Goal: Task Accomplishment & Management: Manage account settings

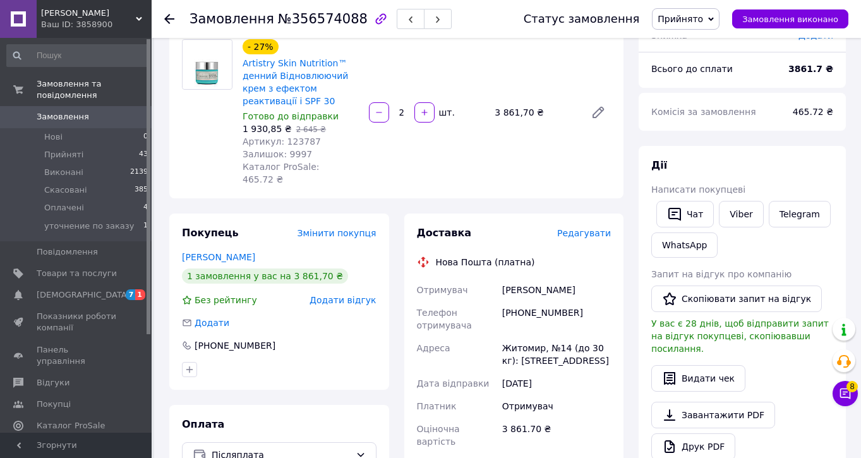
scroll to position [149, 0]
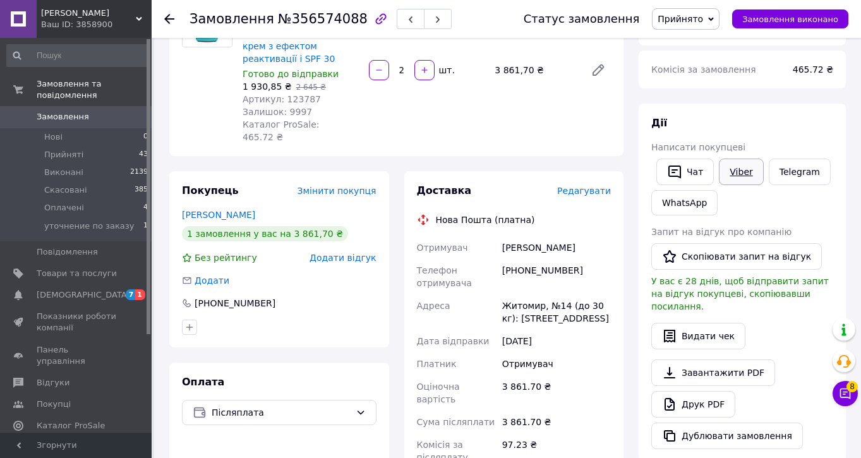
click at [742, 164] on link "Viber" at bounding box center [741, 172] width 44 height 27
click at [741, 170] on link "Viber" at bounding box center [741, 172] width 44 height 27
click at [746, 169] on link "Viber" at bounding box center [741, 172] width 44 height 27
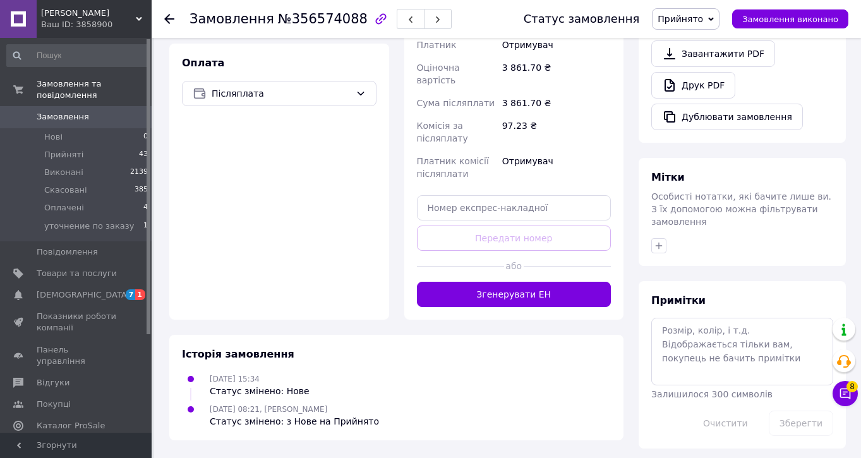
scroll to position [467, 0]
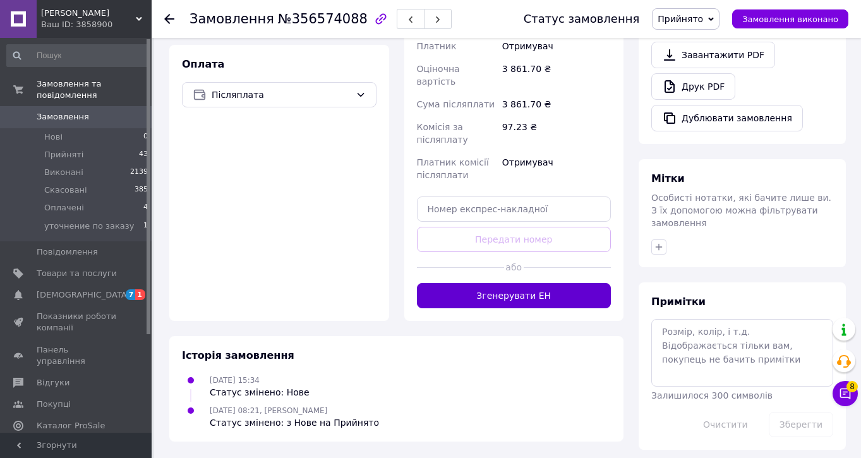
click at [489, 283] on button "Згенерувати ЕН" at bounding box center [514, 295] width 195 height 25
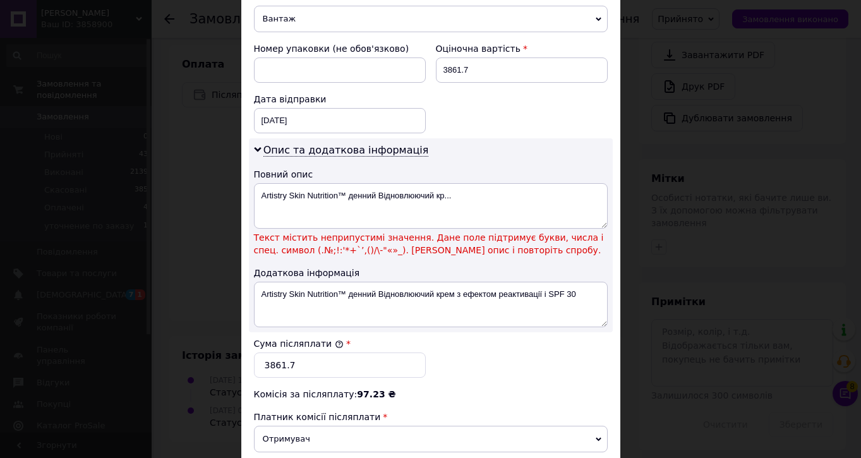
scroll to position [700, 0]
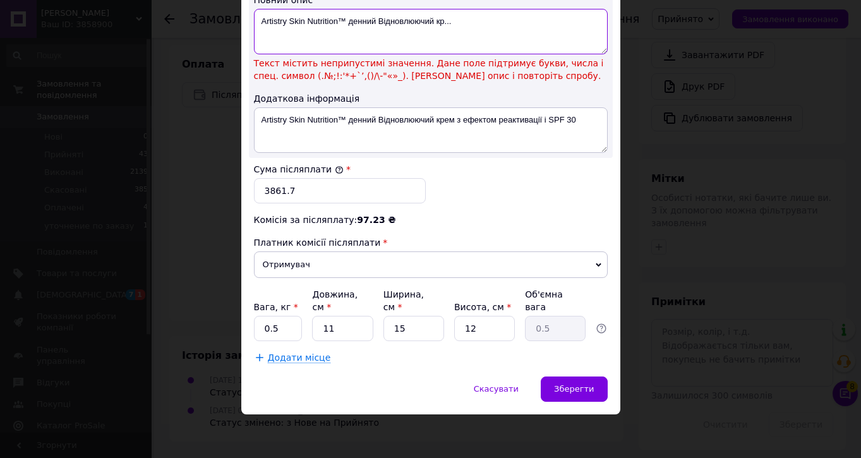
click at [344, 18] on textarea "Artistry Skin Nutrition™ денний Відновлюючий кр..." at bounding box center [431, 31] width 354 height 45
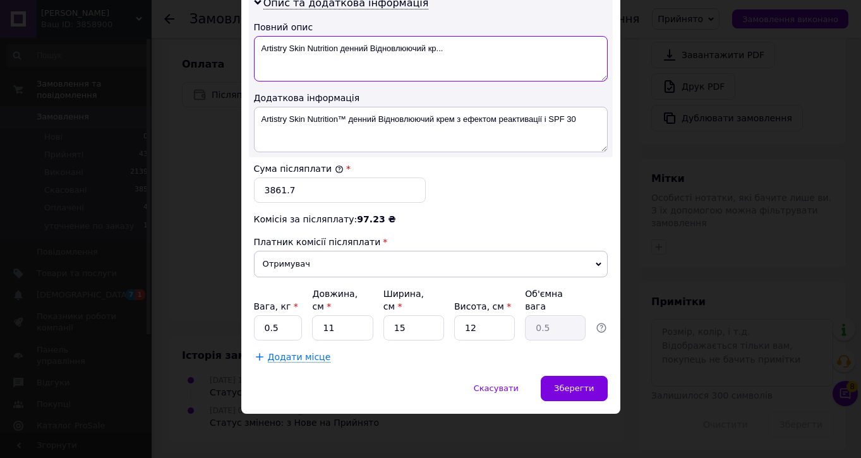
scroll to position [672, 0]
type textarea "Artistry Skin Nutrition денний Відновлюючий кр..."
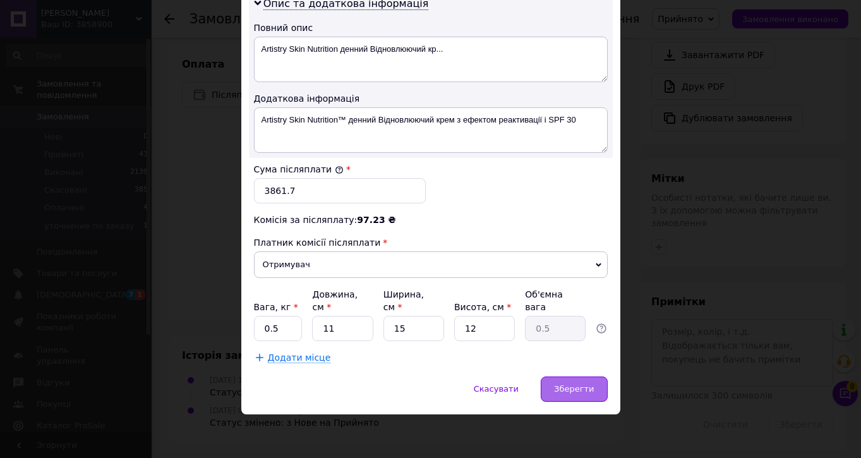
click at [555, 384] on span "Зберегти" at bounding box center [574, 388] width 40 height 9
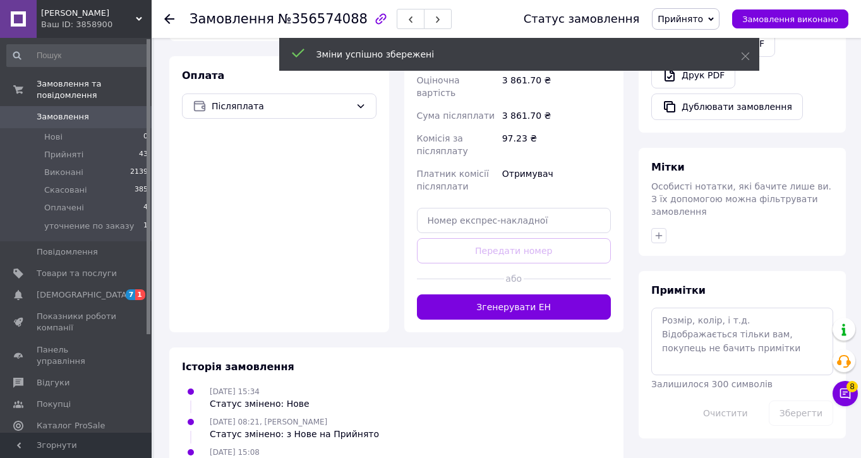
scroll to position [456, 0]
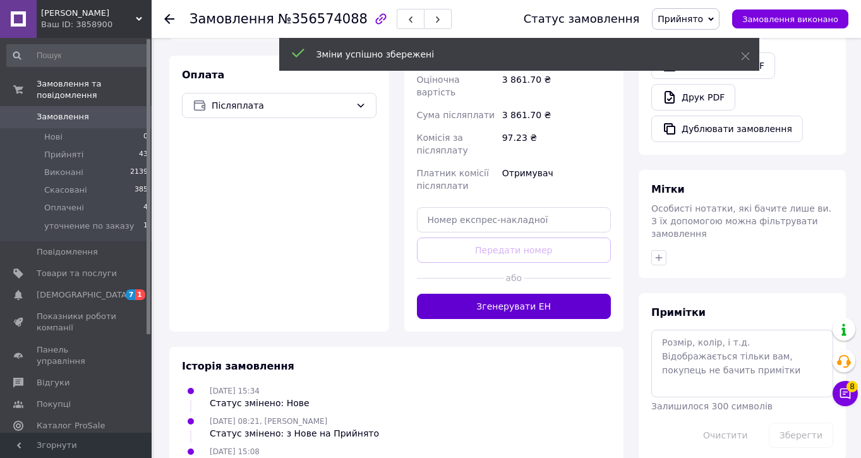
click at [530, 294] on button "Згенерувати ЕН" at bounding box center [514, 306] width 195 height 25
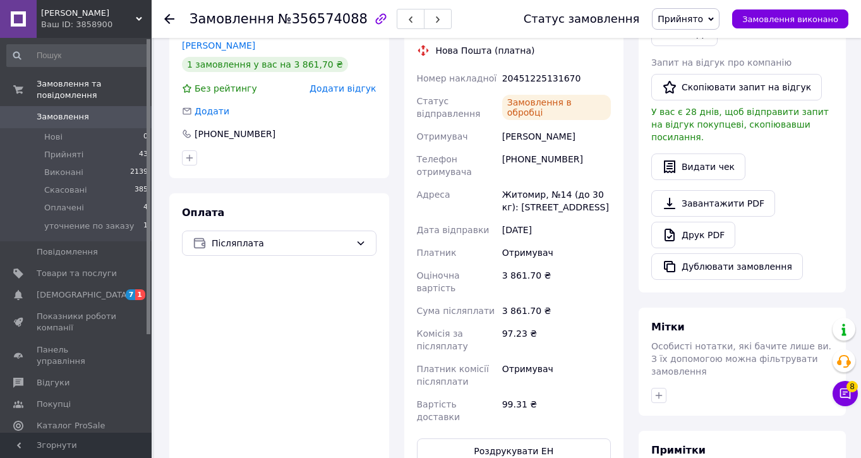
scroll to position [318, 0]
drag, startPoint x: 582, startPoint y: 68, endPoint x: 415, endPoint y: 67, distance: 167.5
click at [415, 68] on div "Номер накладної 20451225131670 Статус відправлення Заплановано Отримувач [PERSO…" at bounding box center [515, 248] width 200 height 361
copy div "Номер накладної 20451225131670"
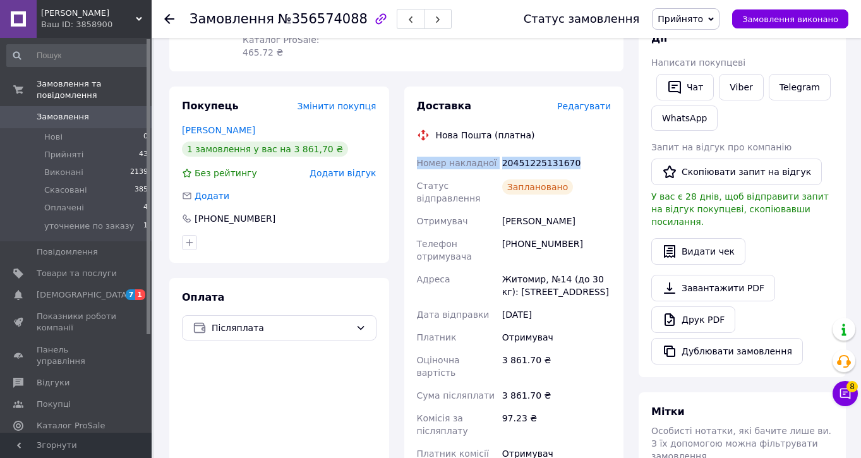
scroll to position [216, 0]
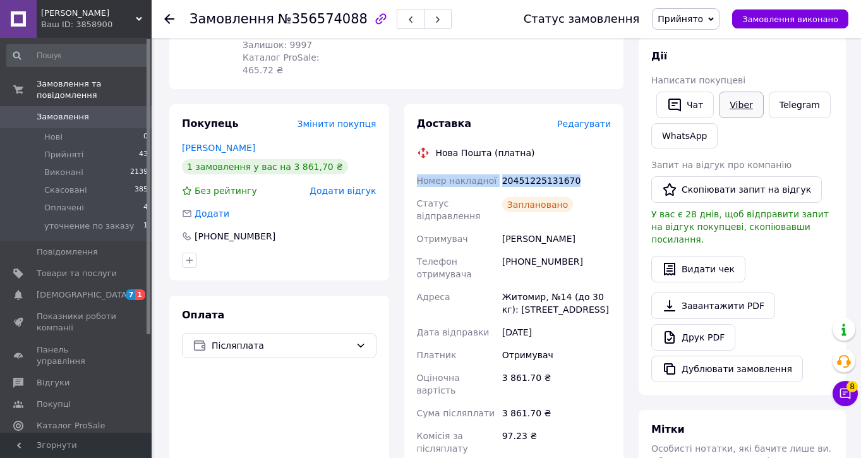
click at [745, 100] on link "Viber" at bounding box center [741, 105] width 44 height 27
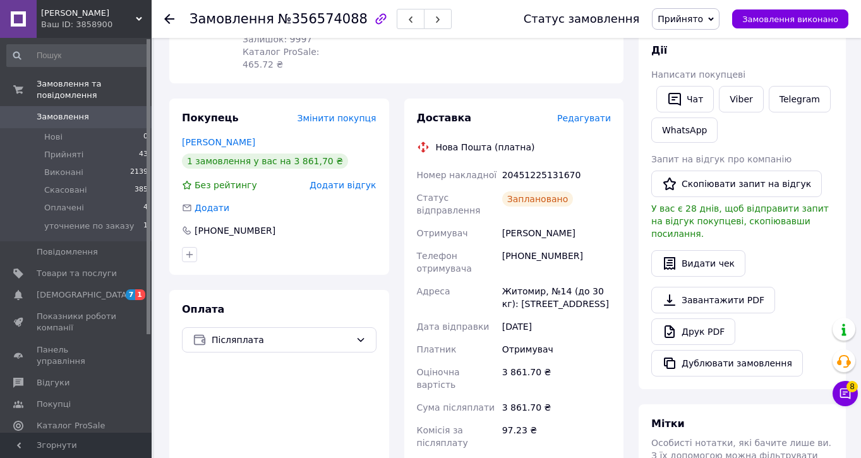
click at [64, 119] on span "Замовлення" at bounding box center [63, 116] width 52 height 11
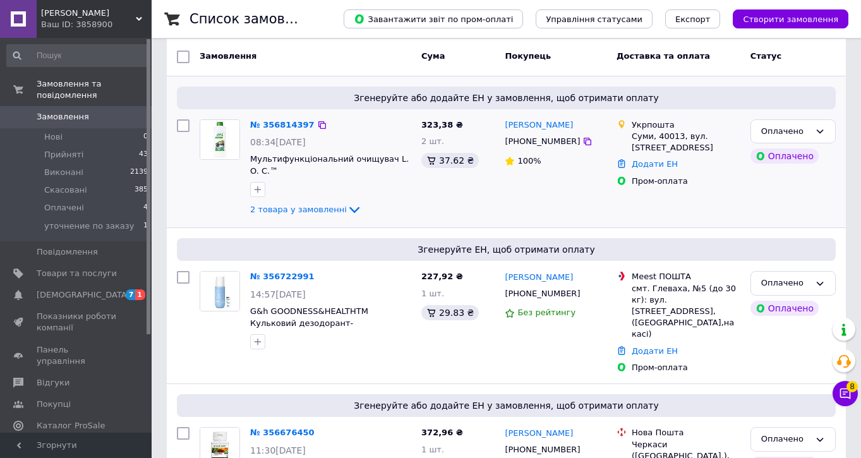
scroll to position [83, 0]
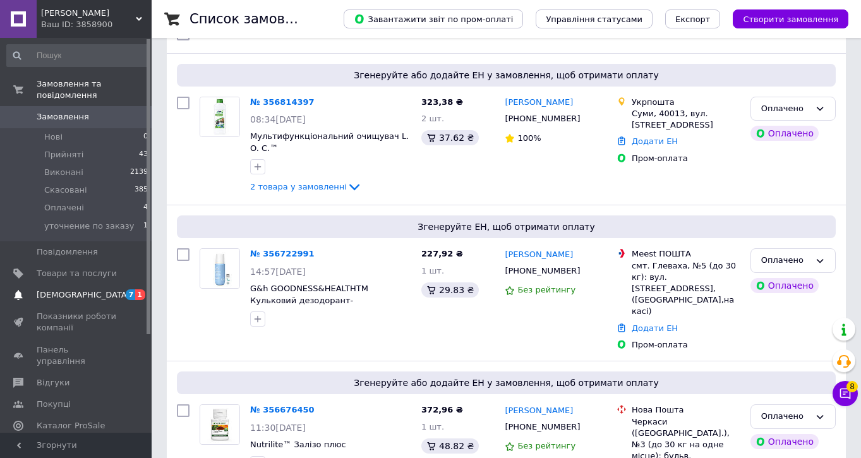
click at [80, 298] on span "[DEMOGRAPHIC_DATA]" at bounding box center [84, 294] width 94 height 11
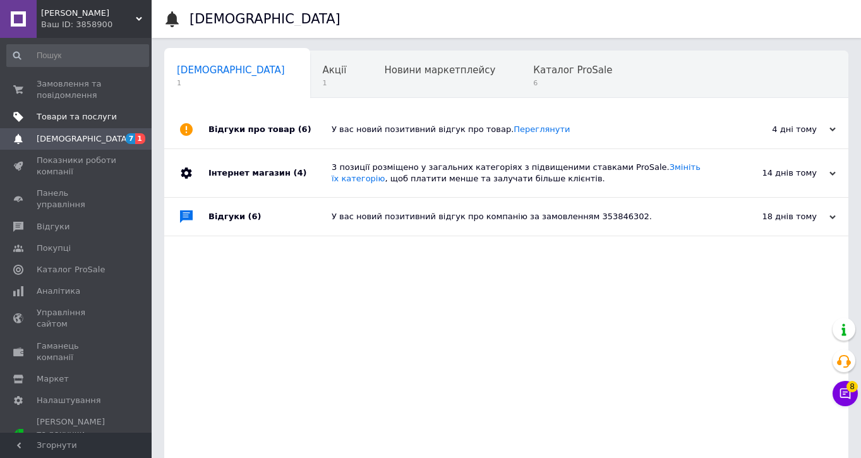
click at [83, 118] on span "Товари та послуги" at bounding box center [77, 116] width 80 height 11
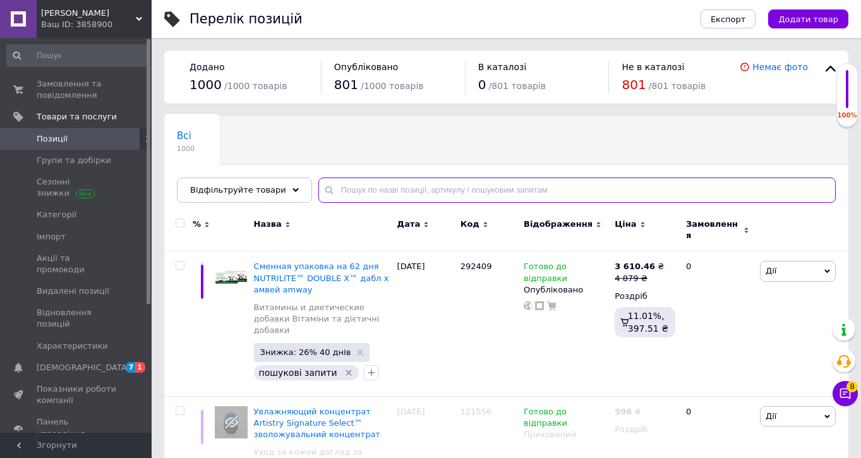
click at [385, 190] on input "text" at bounding box center [577, 190] width 518 height 25
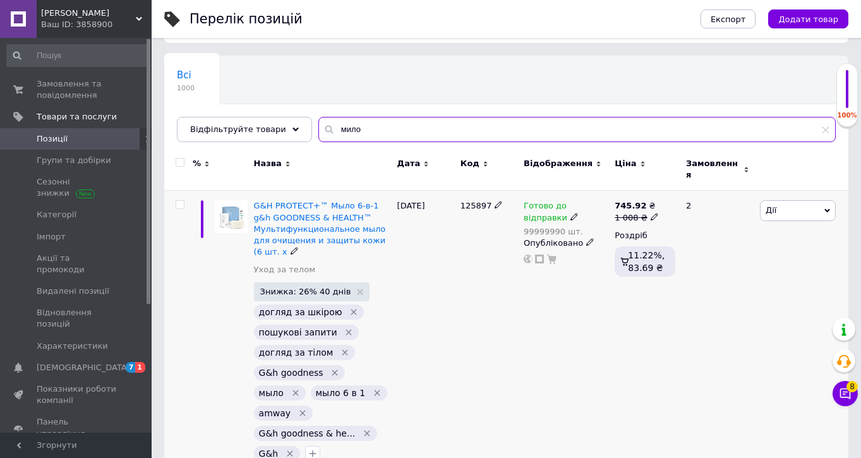
scroll to position [78, 0]
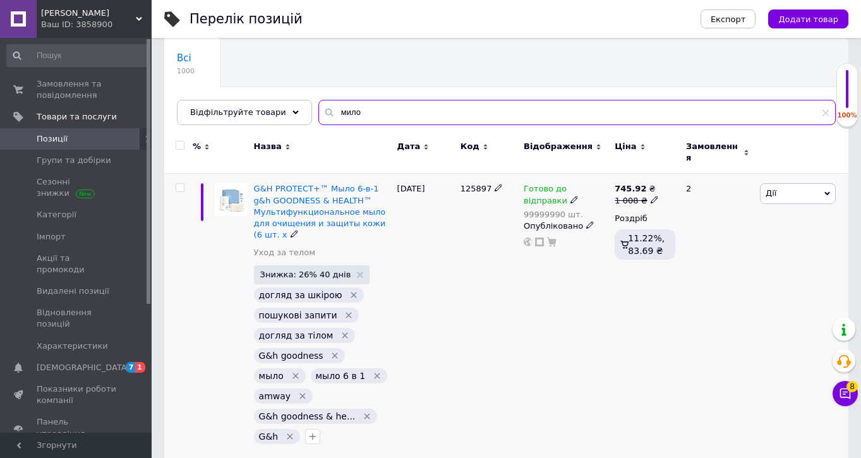
type input "мило"
click at [236, 186] on img at bounding box center [231, 199] width 33 height 33
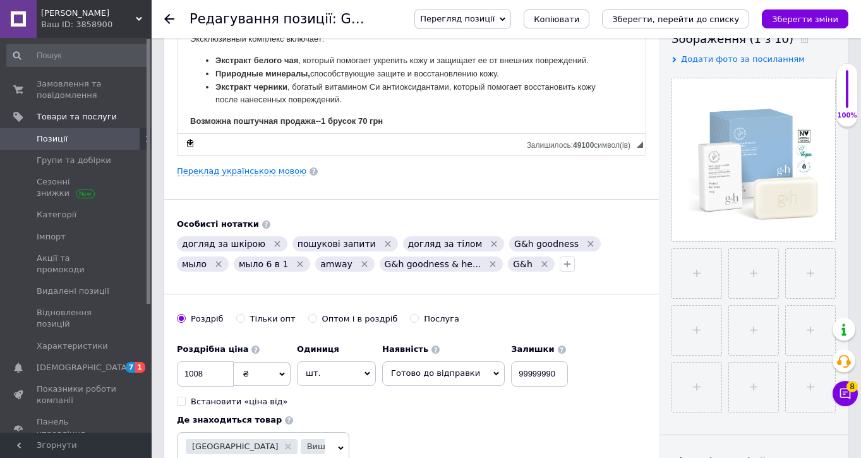
scroll to position [90, 0]
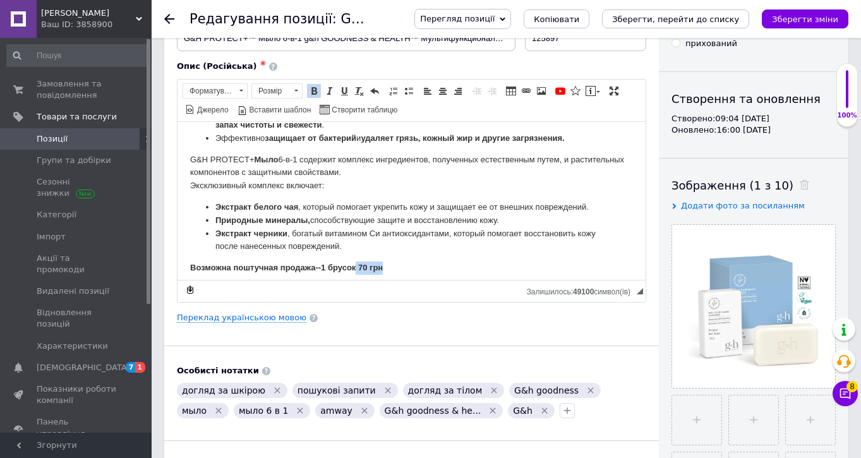
drag, startPoint x: 391, startPoint y: 262, endPoint x: 358, endPoint y: 260, distance: 32.9
click at [359, 261] on p "Возможна поштучная продажа--1 брусок 70 грн" at bounding box center [411, 267] width 443 height 13
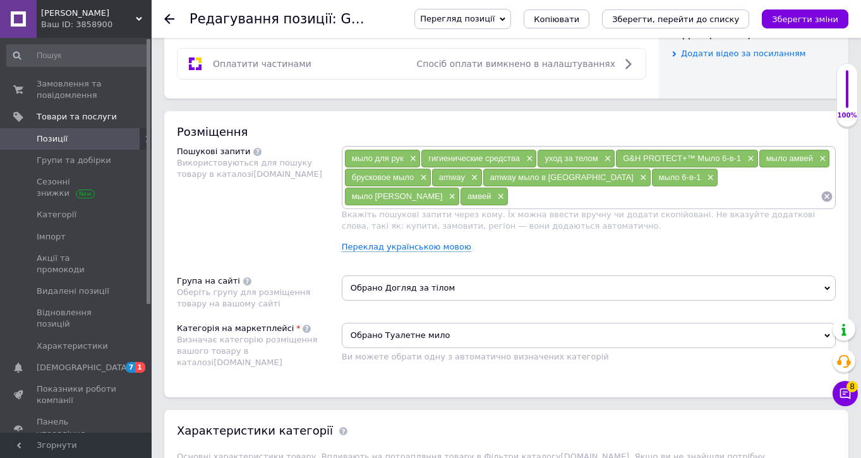
scroll to position [1016, 0]
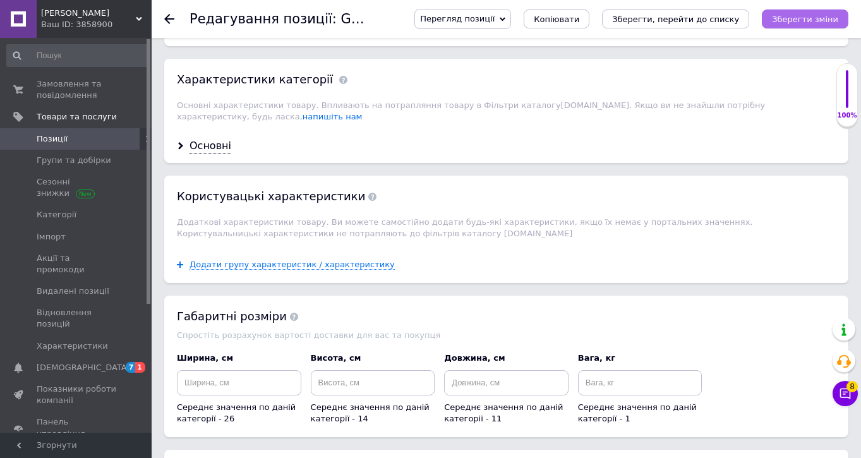
click at [798, 20] on icon "Зберегти зміни" at bounding box center [805, 19] width 66 height 9
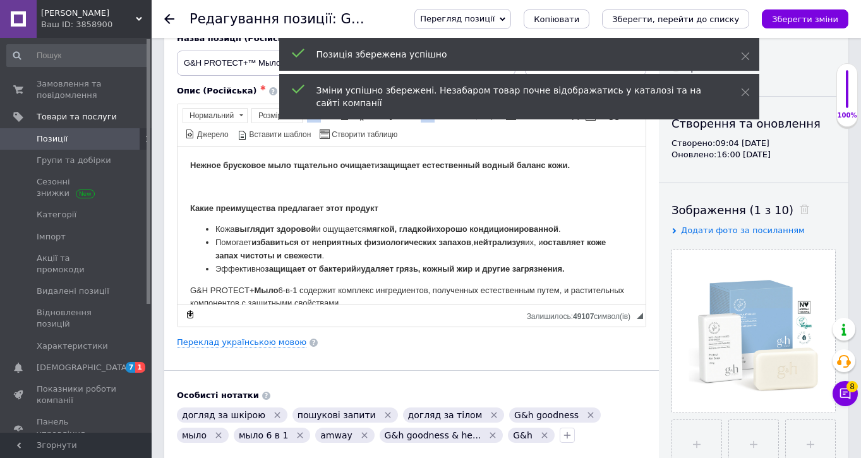
scroll to position [0, 0]
click at [269, 339] on link "Переклад українською мовою" at bounding box center [242, 342] width 130 height 10
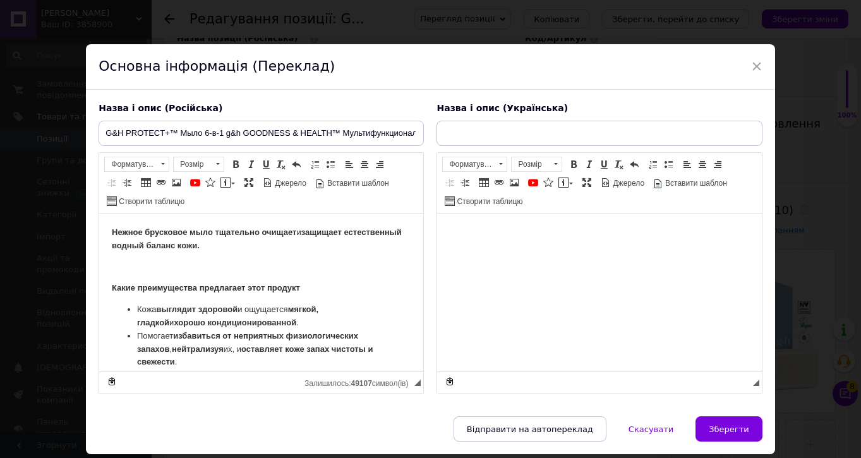
type input "G&H PROTECT+TM Мило 6-в-1 g&h GOODNESS&HEALTHTM Мультифункціональне мило для оч…"
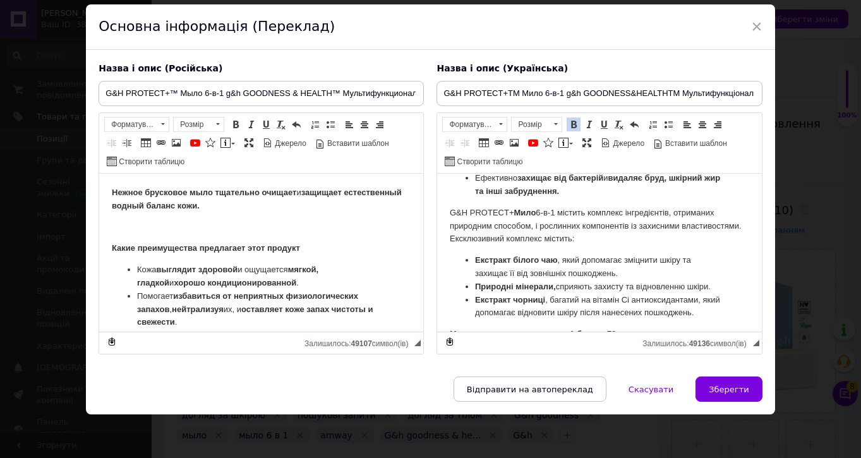
scroll to position [157, 0]
drag, startPoint x: 640, startPoint y: 312, endPoint x: 613, endPoint y: 312, distance: 26.5
click at [613, 329] on p "Можлива поштучна продаж --1 брусок 70 грн" at bounding box center [599, 335] width 299 height 13
click at [734, 389] on span "Зберегти" at bounding box center [729, 389] width 40 height 9
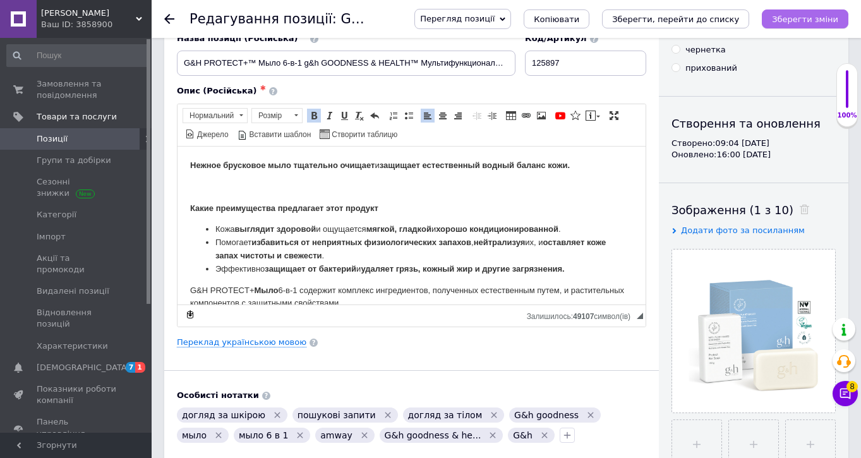
click at [804, 16] on icon "Зберегти зміни" at bounding box center [805, 19] width 66 height 9
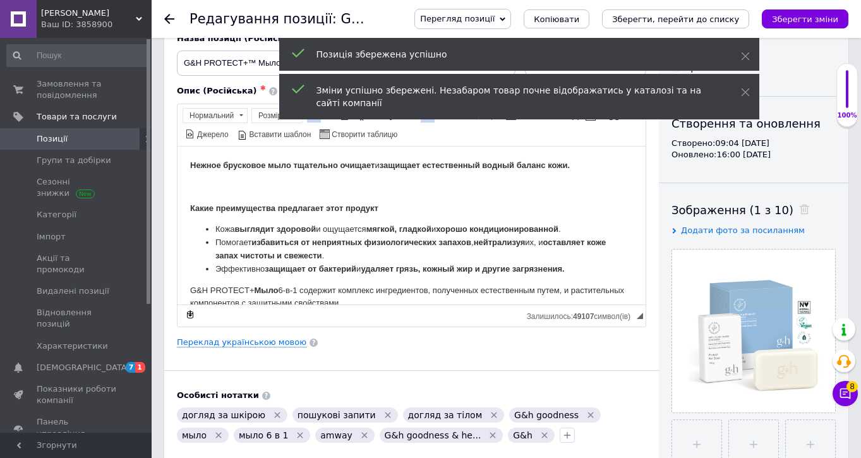
click at [167, 18] on use at bounding box center [169, 19] width 10 height 10
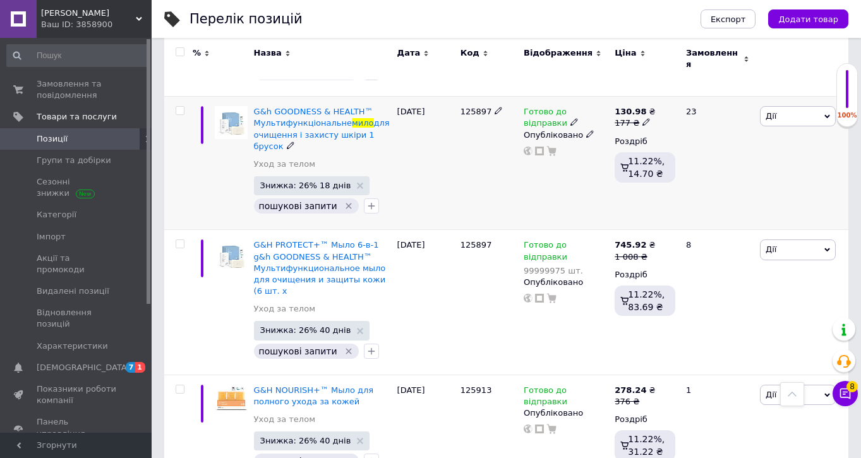
scroll to position [605, 0]
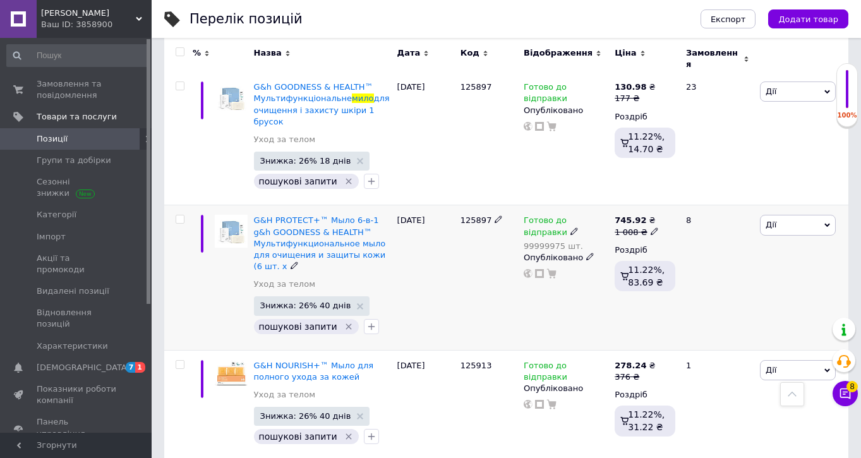
click at [234, 221] on img at bounding box center [231, 231] width 33 height 33
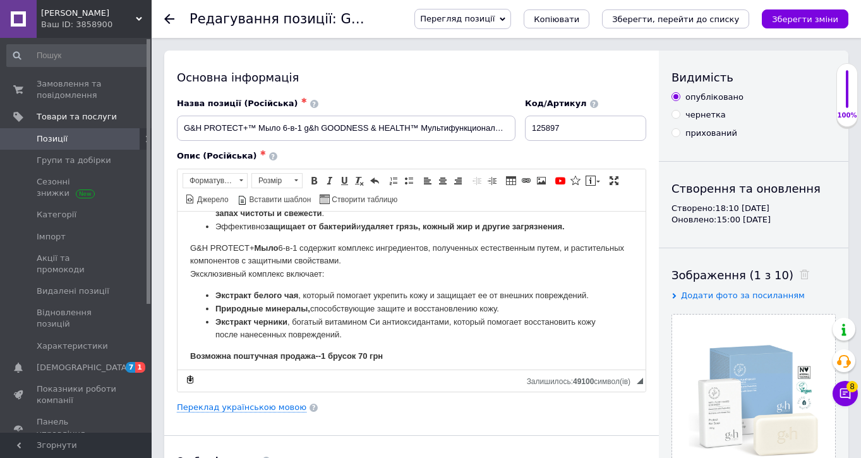
scroll to position [106, 0]
drag, startPoint x: 395, startPoint y: 352, endPoint x: 358, endPoint y: 351, distance: 36.7
click at [360, 351] on p "Возможна поштучная продажа--1 брусок 70 грн" at bounding box center [411, 357] width 443 height 13
click at [250, 413] on div "Основна інформація Назва позиції (Російська) ✱ G&H PROTECT+™ Мыло 6-в-1 g&h GOO…" at bounding box center [411, 403] width 495 height 705
click at [250, 404] on link "Переклад українською мовою" at bounding box center [242, 408] width 130 height 10
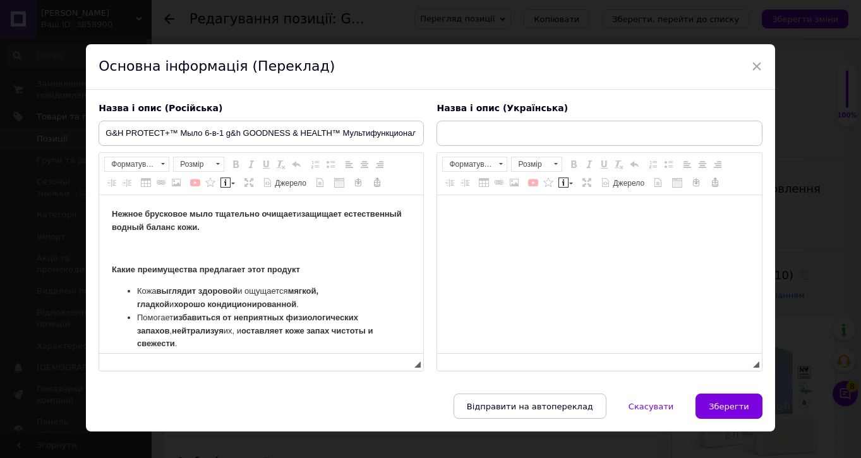
scroll to position [0, 0]
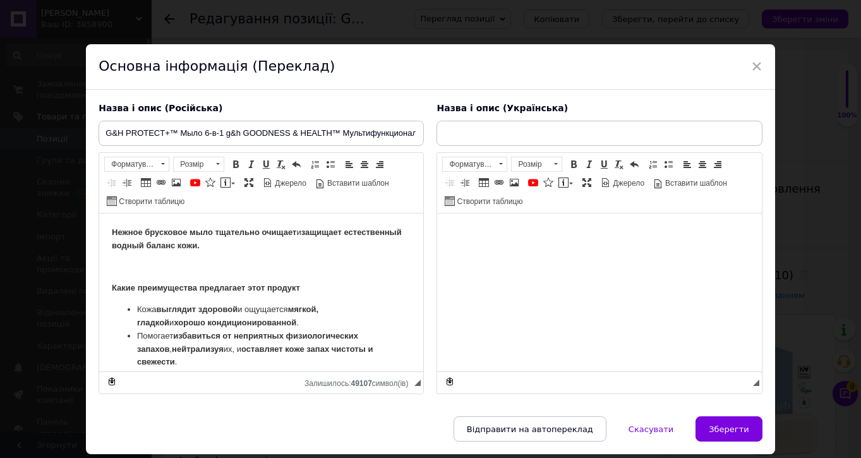
type input "G&H PROTECT+™ Мило 6-в-1"
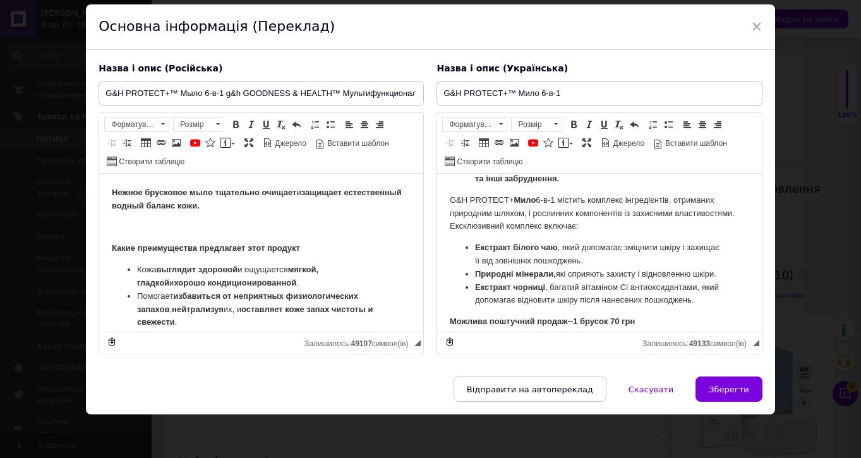
scroll to position [169, 0]
drag, startPoint x: 643, startPoint y: 315, endPoint x: 609, endPoint y: 311, distance: 33.7
click at [609, 316] on p "Можлива поштучний продаж--1 брусок 70 грн" at bounding box center [599, 322] width 299 height 13
click at [741, 385] on span "Зберегти" at bounding box center [729, 389] width 40 height 9
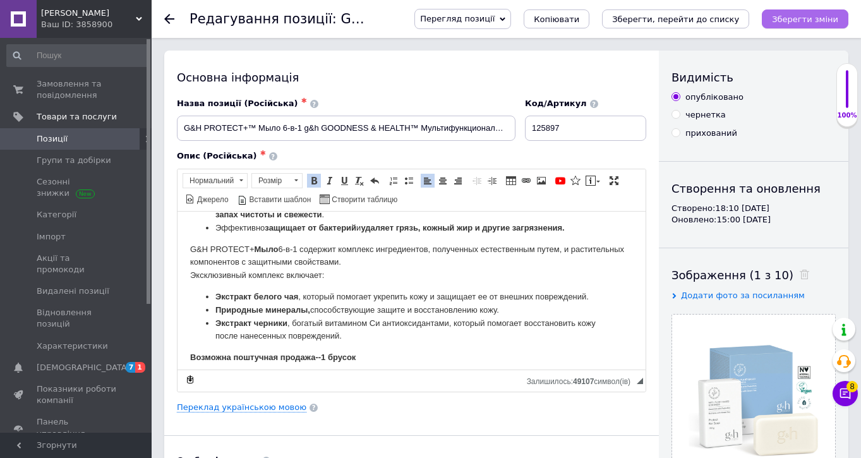
click at [799, 15] on icon "Зберегти зміни" at bounding box center [805, 19] width 66 height 9
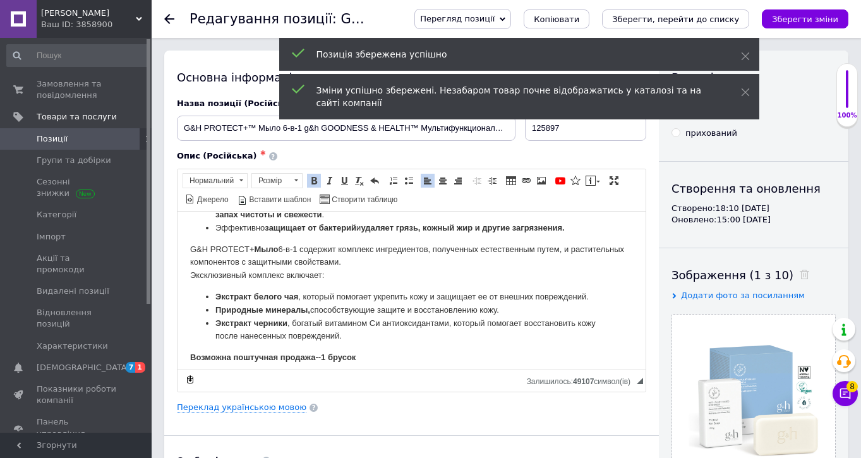
click at [169, 20] on use at bounding box center [169, 19] width 10 height 10
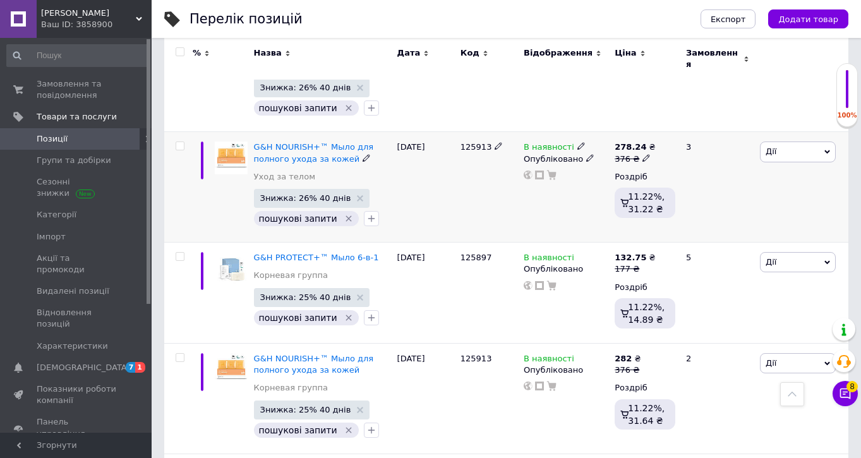
scroll to position [935, 0]
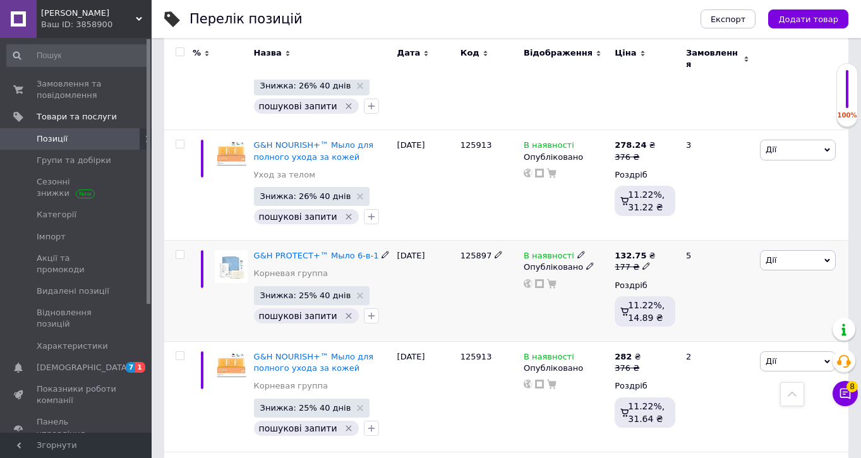
click at [231, 250] on img at bounding box center [231, 266] width 33 height 33
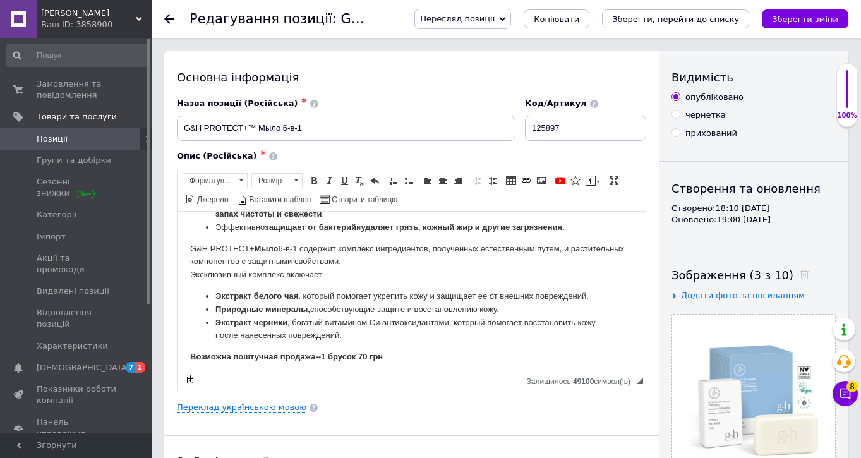
scroll to position [106, 0]
drag, startPoint x: 397, startPoint y: 355, endPoint x: 363, endPoint y: 347, distance: 35.0
click at [363, 351] on p "Возможна поштучная продажа--1 брусок 70 грн" at bounding box center [411, 357] width 443 height 13
click at [284, 399] on div "Основна інформація Назва позиції (Російська) ✱ G&H PROTECT+™ Мыло 6-в-1 Код/Арт…" at bounding box center [411, 403] width 495 height 705
click at [278, 409] on link "Переклад українською мовою" at bounding box center [242, 408] width 130 height 10
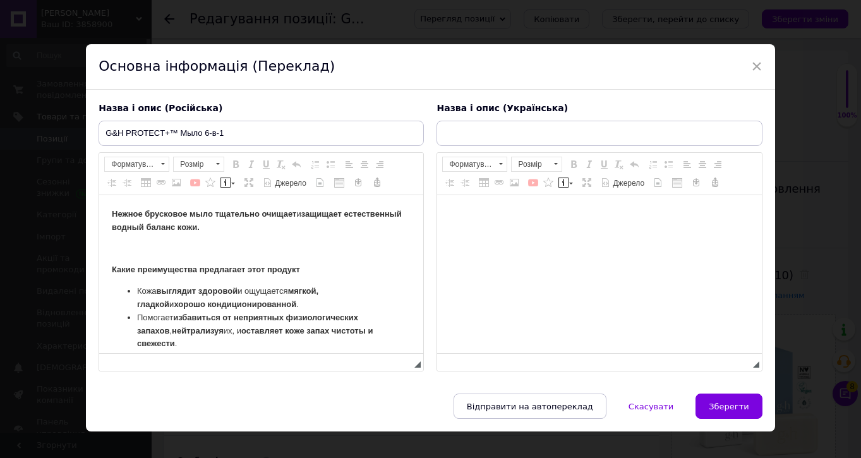
scroll to position [0, 0]
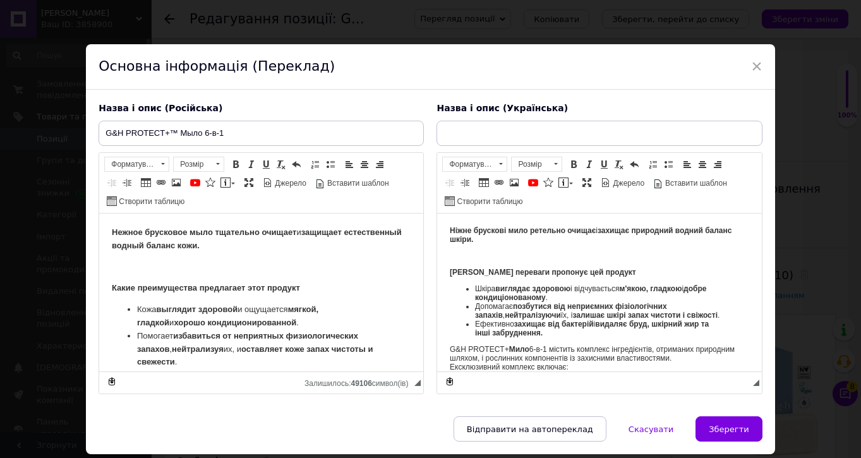
type input "G&H PROTECT+™ Мило 6-в-1"
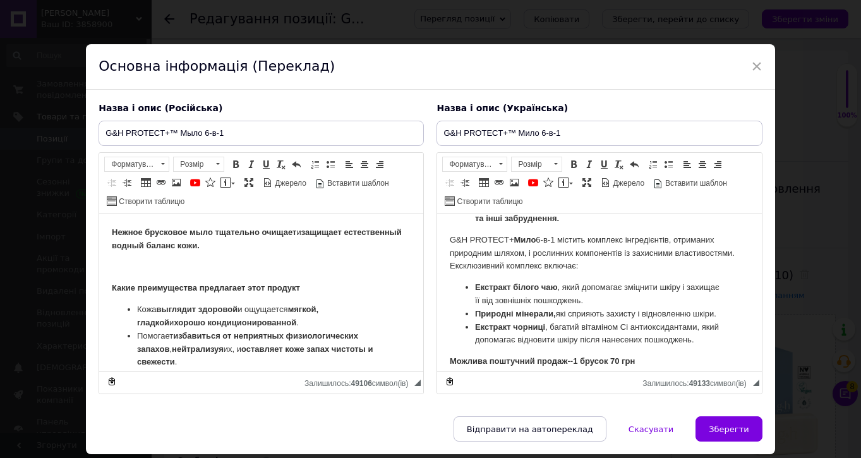
scroll to position [169, 0]
drag, startPoint x: 645, startPoint y: 355, endPoint x: 616, endPoint y: 351, distance: 28.6
click at [616, 356] on p "Можлива поштучний продаж--1 брусок 70 грн" at bounding box center [599, 362] width 299 height 13
click at [721, 417] on button "Зберегти" at bounding box center [729, 428] width 66 height 25
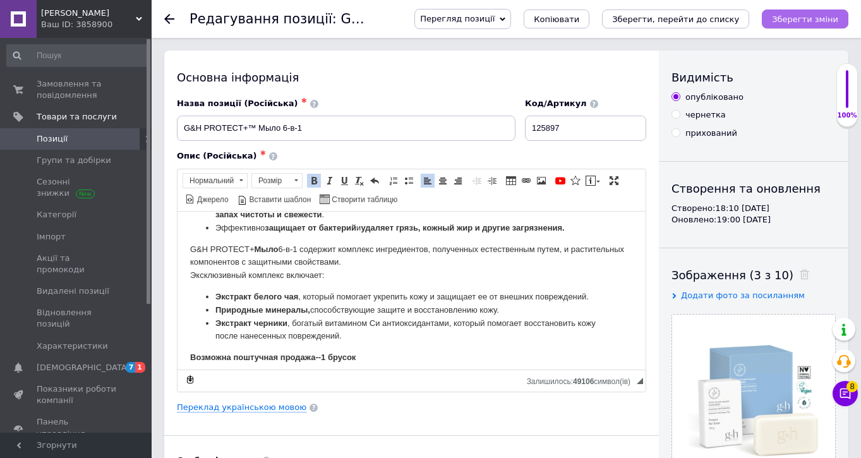
click at [789, 27] on button "Зберегти зміни" at bounding box center [805, 18] width 87 height 19
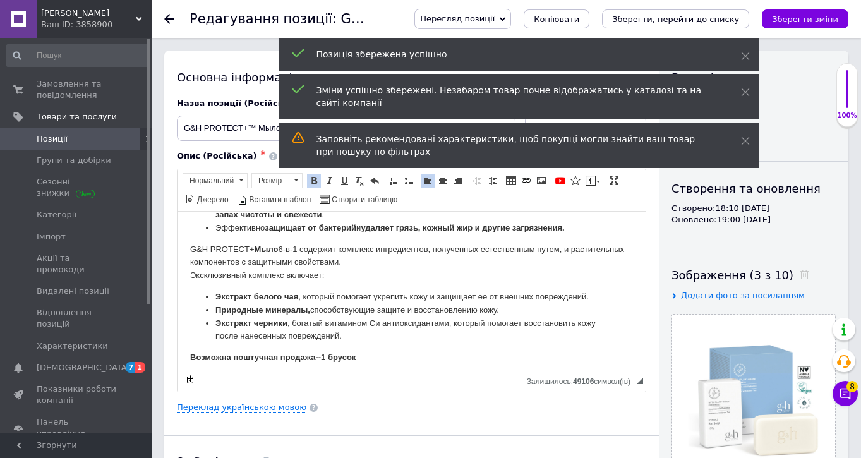
click at [166, 15] on icon at bounding box center [169, 19] width 10 height 10
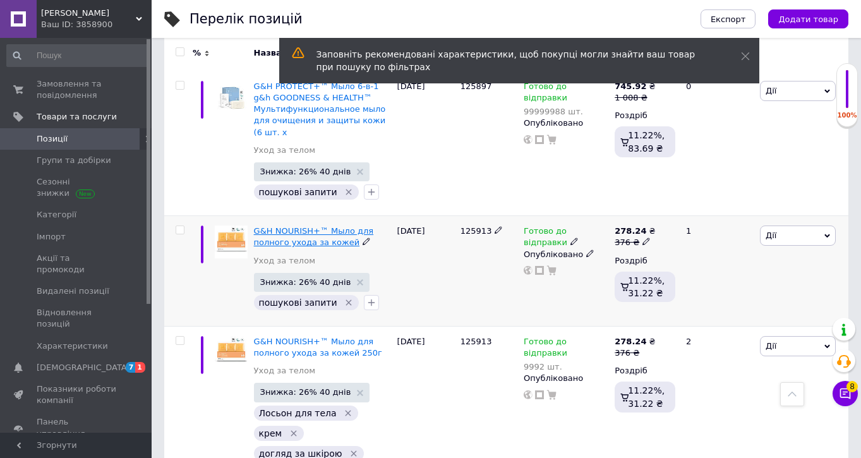
scroll to position [959, 0]
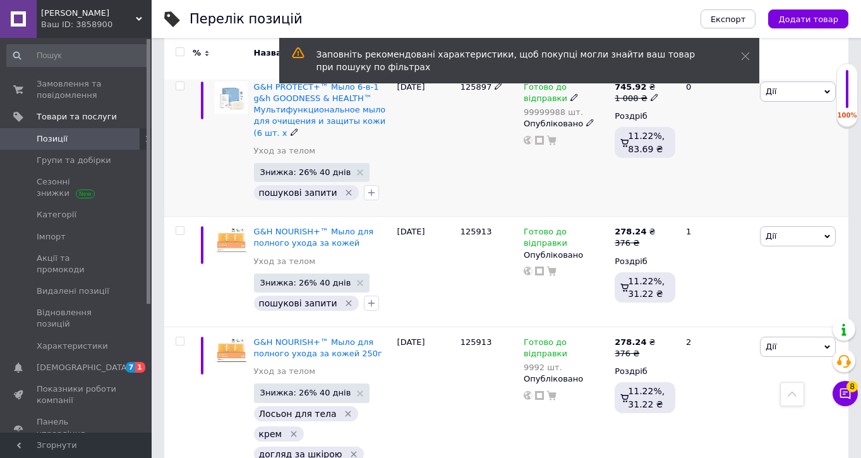
click at [243, 82] on img at bounding box center [231, 98] width 33 height 33
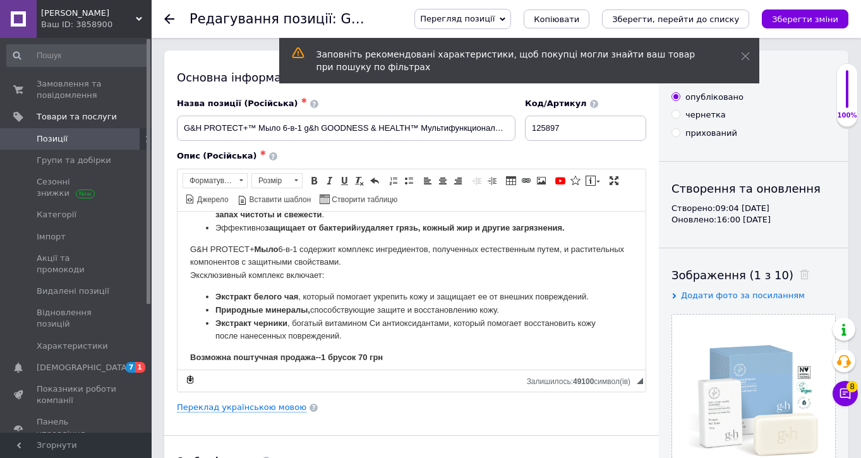
scroll to position [25, 0]
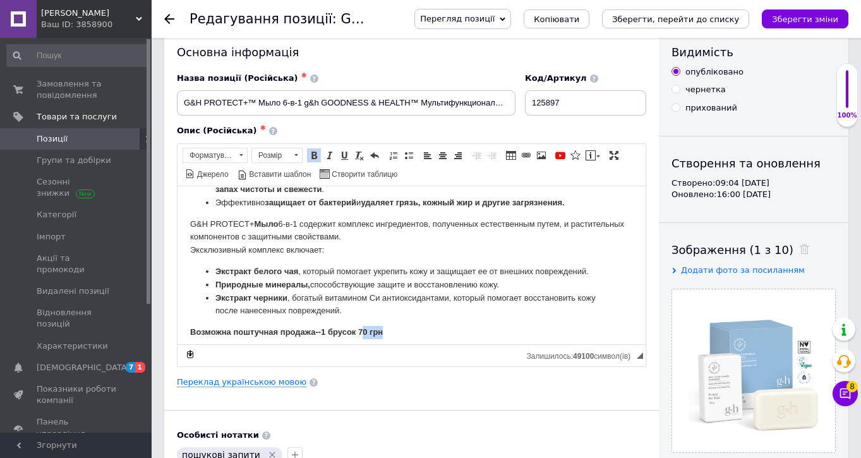
drag, startPoint x: 392, startPoint y: 329, endPoint x: 365, endPoint y: 327, distance: 27.9
click at [365, 327] on p "Возможна поштучная продажа--1 брусок 70 грн" at bounding box center [411, 331] width 443 height 13
click at [269, 379] on link "Переклад українською мовою" at bounding box center [242, 382] width 130 height 10
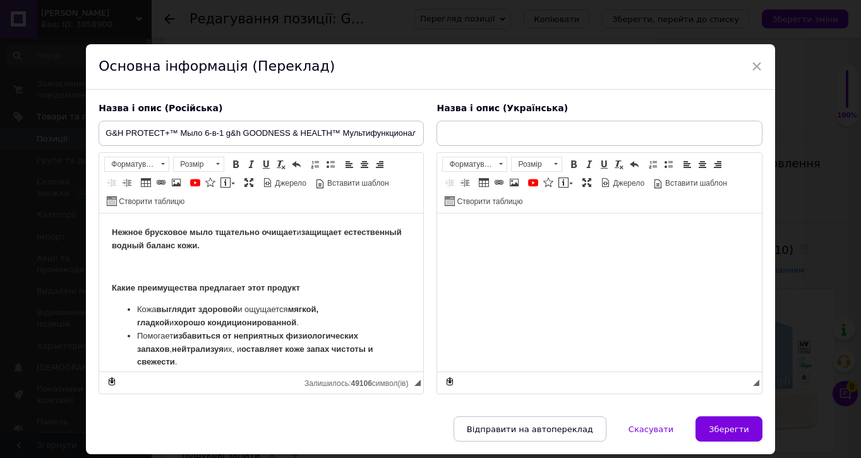
scroll to position [0, 0]
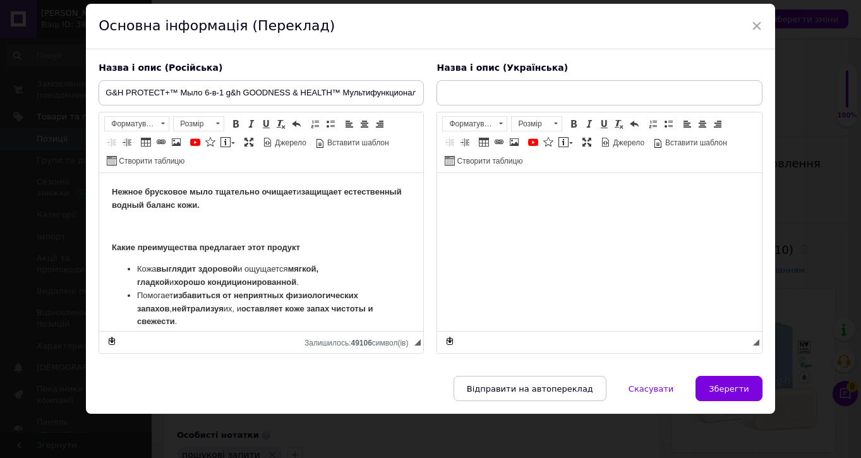
type input "G&H PROTECT+™ Мило 6-в-1"
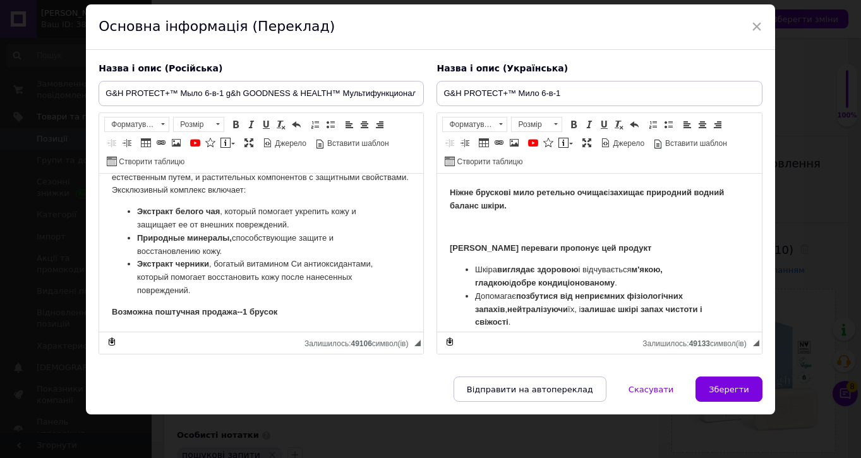
scroll to position [207, 0]
drag, startPoint x: 648, startPoint y: 313, endPoint x: 612, endPoint y: 310, distance: 36.2
click at [726, 389] on span "Зберегти" at bounding box center [729, 389] width 40 height 9
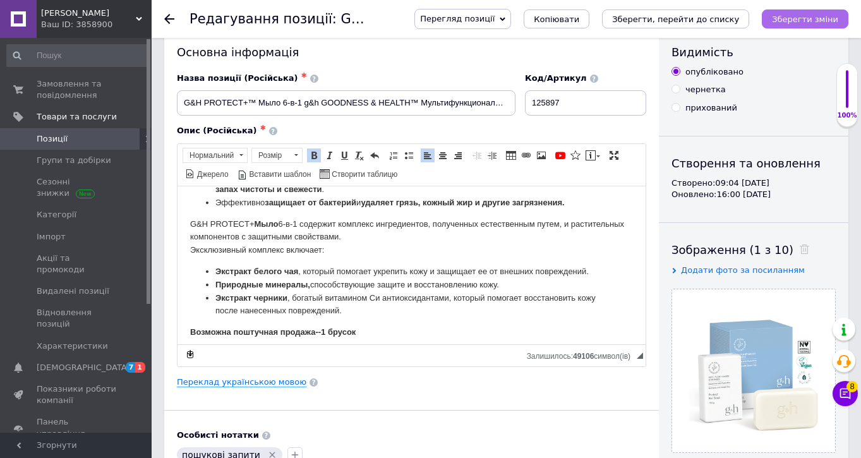
click at [782, 24] on button "Зберегти зміни" at bounding box center [805, 18] width 87 height 19
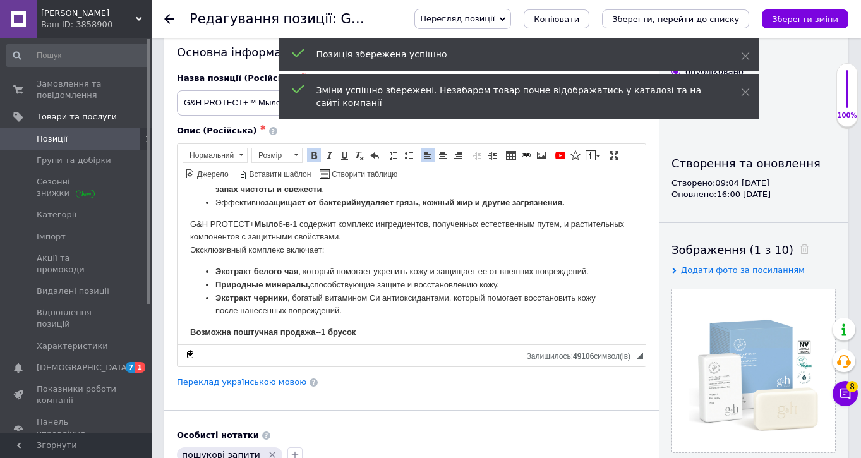
click at [169, 13] on div at bounding box center [176, 19] width 25 height 38
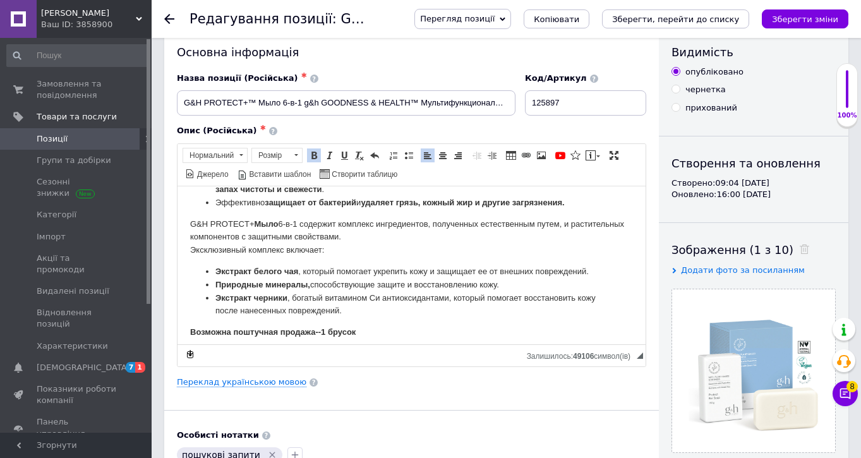
click at [167, 17] on use at bounding box center [169, 19] width 10 height 10
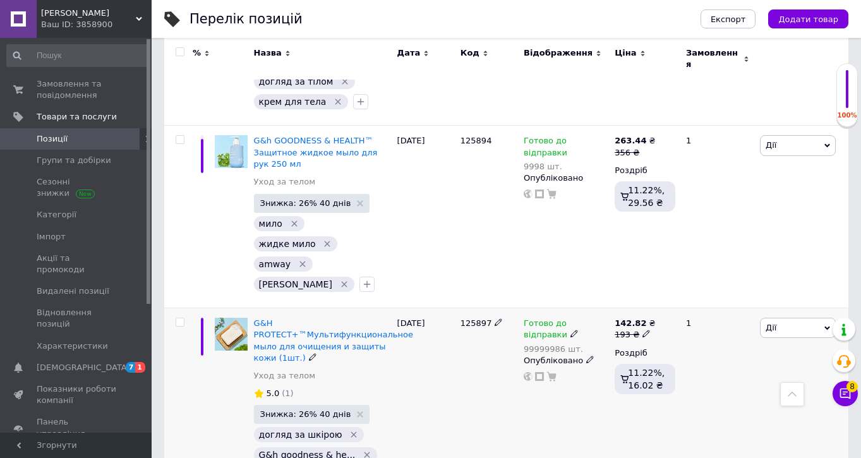
scroll to position [1326, 0]
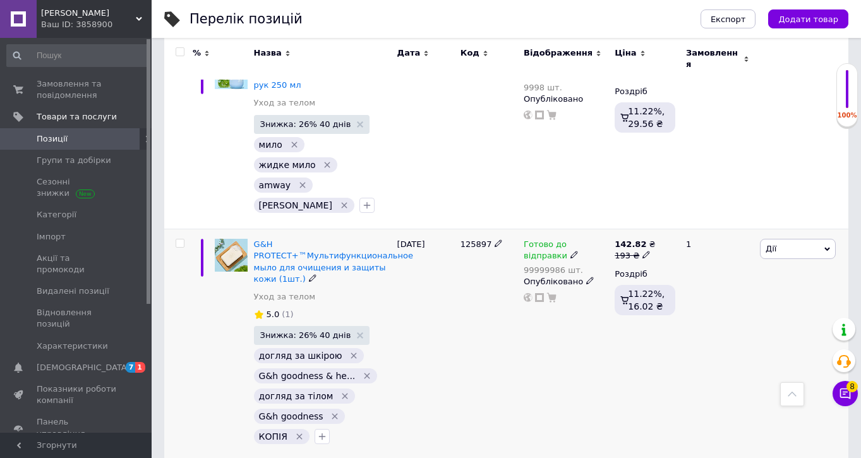
click at [241, 245] on img at bounding box center [231, 255] width 33 height 33
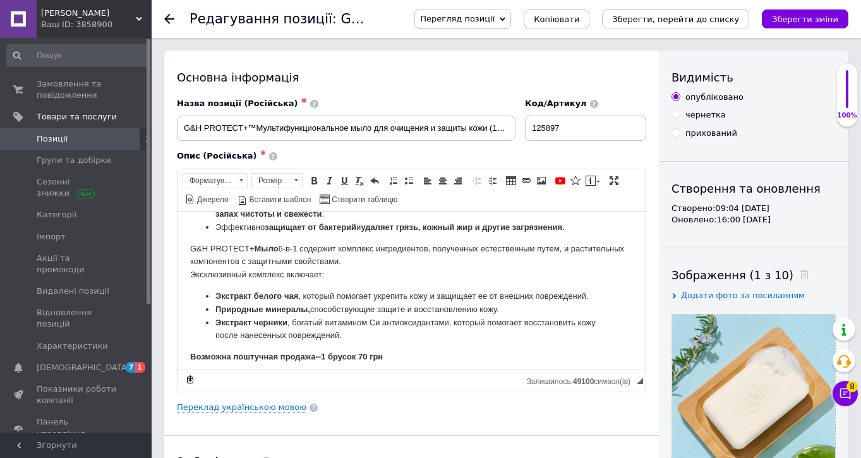
scroll to position [106, 0]
drag, startPoint x: 392, startPoint y: 355, endPoint x: 359, endPoint y: 349, distance: 33.3
click at [360, 351] on p "Возможна поштучная продажа--1 брусок 70 грн" at bounding box center [411, 357] width 443 height 13
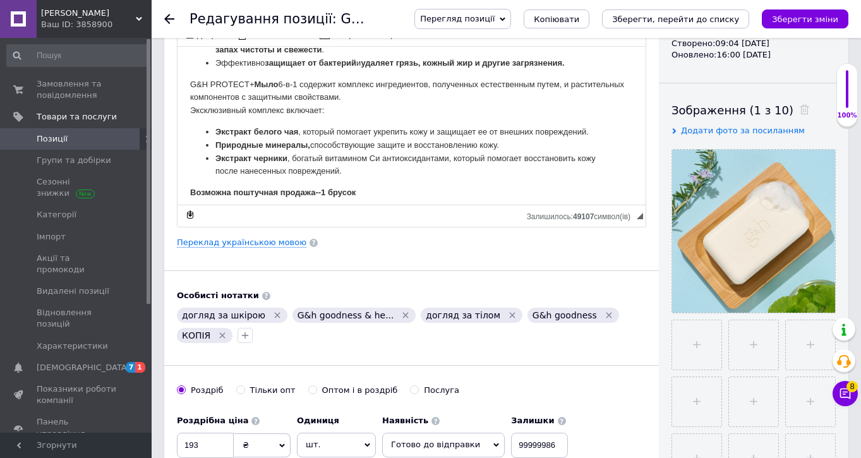
scroll to position [160, 0]
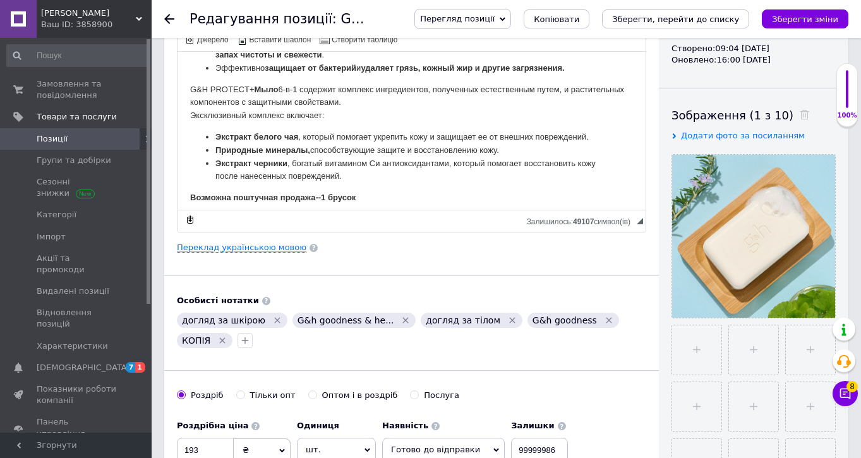
click at [224, 248] on link "Переклад українською мовою" at bounding box center [242, 248] width 130 height 10
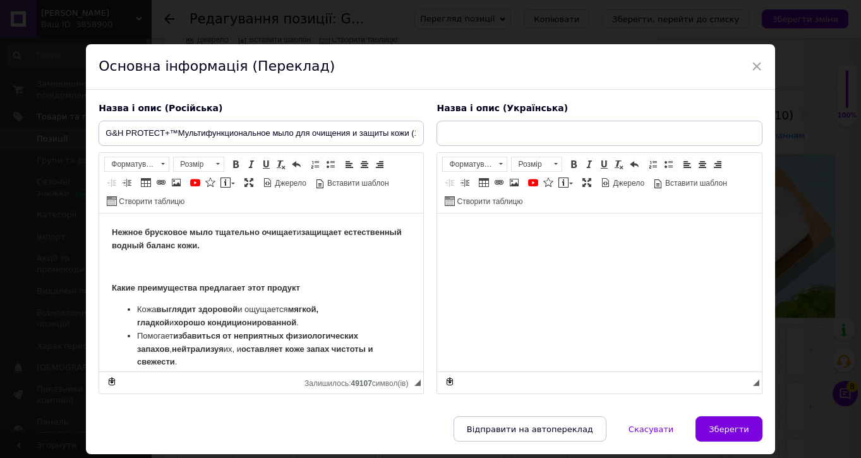
scroll to position [0, 0]
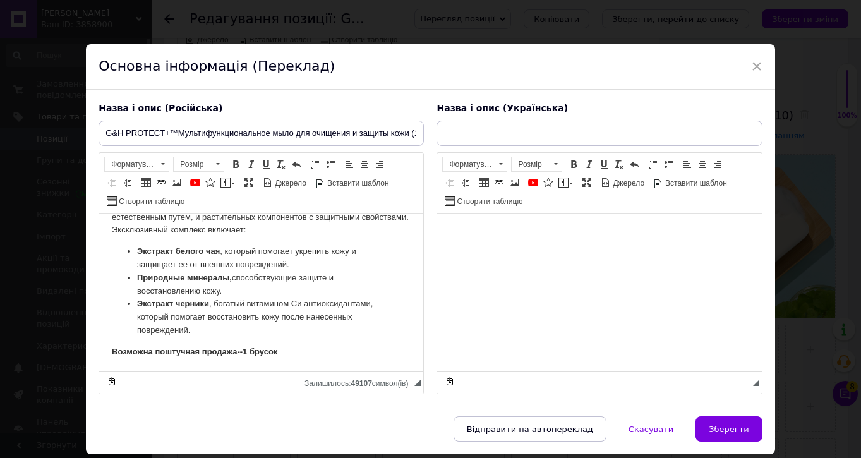
type input "G&H PROTECT+TMМультифункціональне мило для очищення та захисту шкіри (1 шт.)"
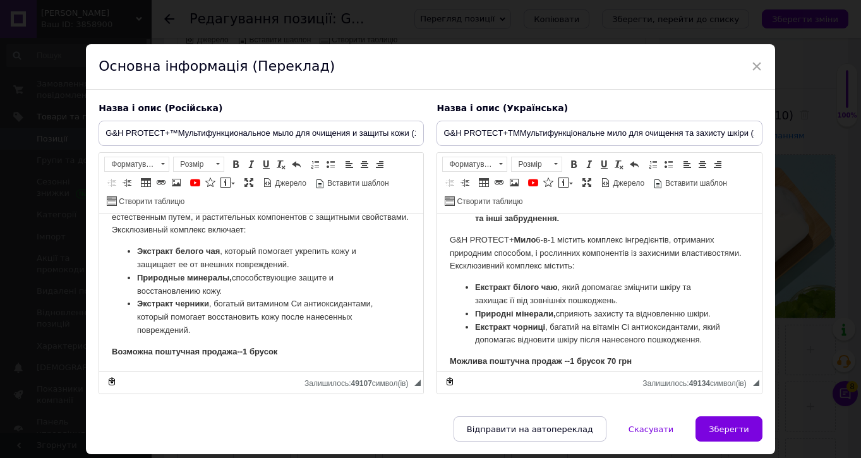
scroll to position [169, 0]
drag, startPoint x: 633, startPoint y: 350, endPoint x: 617, endPoint y: 349, distance: 15.8
click at [617, 357] on strong "Можлива поштучна продаж --1 брусок 70 грн" at bounding box center [541, 361] width 182 height 9
click at [622, 356] on p "Можлива поштучна продаж --1 брусок н" at bounding box center [599, 362] width 299 height 13
click at [711, 422] on button "Зберегти" at bounding box center [729, 428] width 66 height 25
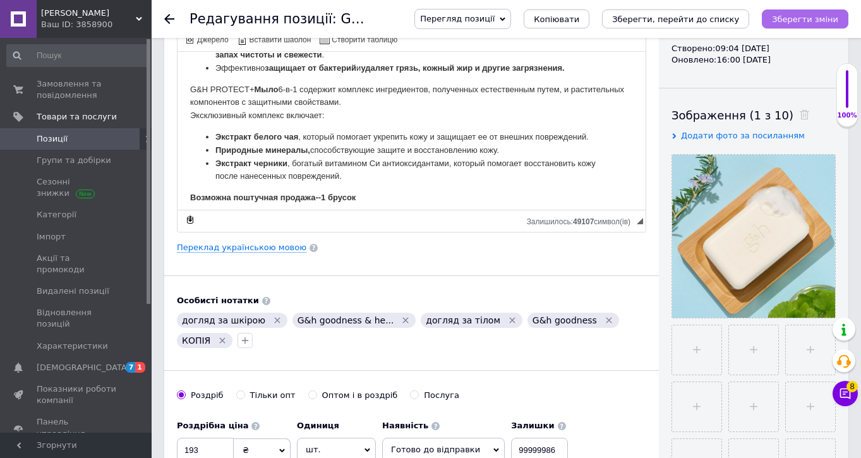
click at [808, 26] on button "Зберегти зміни" at bounding box center [805, 18] width 87 height 19
click at [796, 20] on icon "Зберегти зміни" at bounding box center [805, 19] width 66 height 9
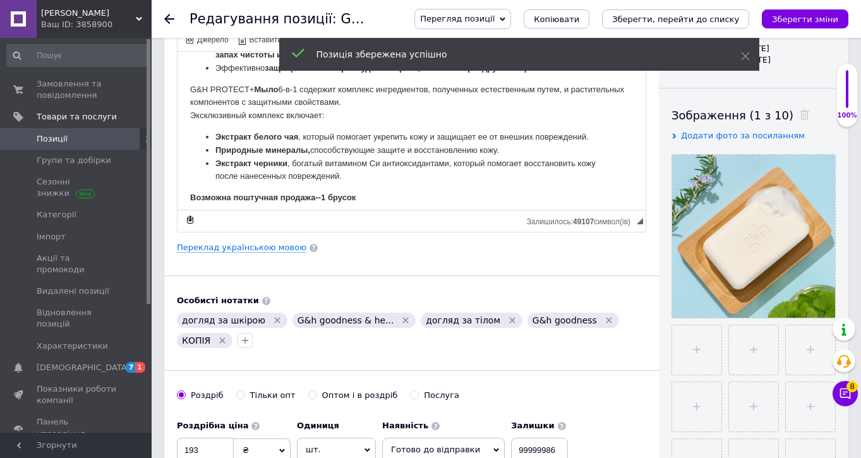
click at [168, 16] on use at bounding box center [169, 19] width 10 height 10
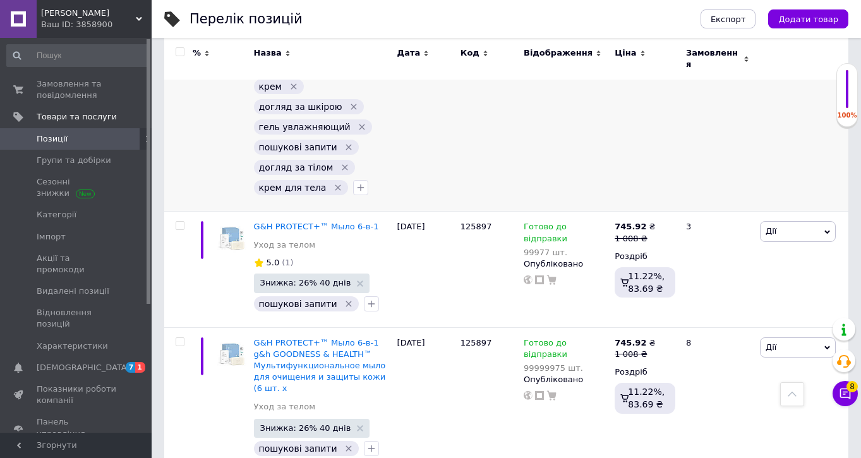
scroll to position [1466, 0]
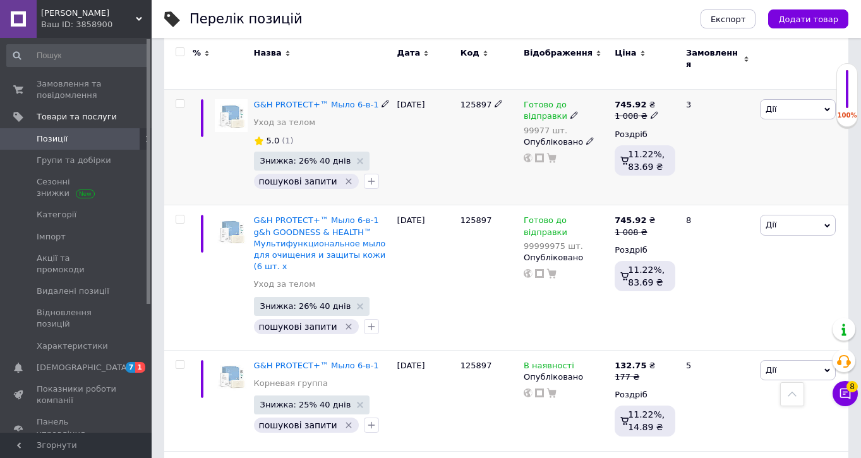
click at [243, 104] on img at bounding box center [231, 115] width 33 height 33
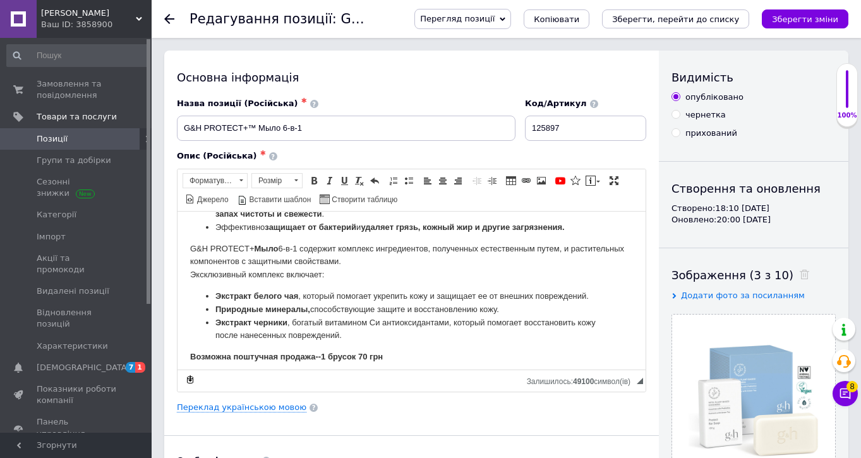
scroll to position [106, 0]
drag, startPoint x: 395, startPoint y: 348, endPoint x: 356, endPoint y: 347, distance: 39.2
click at [356, 351] on p "Возможна поштучная продажа--1 брусок 70 грн" at bounding box center [411, 357] width 443 height 13
click at [234, 395] on div "Опис (Російська) ✱ Нежное брусковое мыло тщательно очищает и защищает естествен…" at bounding box center [412, 271] width 482 height 254
click at [231, 404] on link "Переклад українською мовою" at bounding box center [242, 408] width 130 height 10
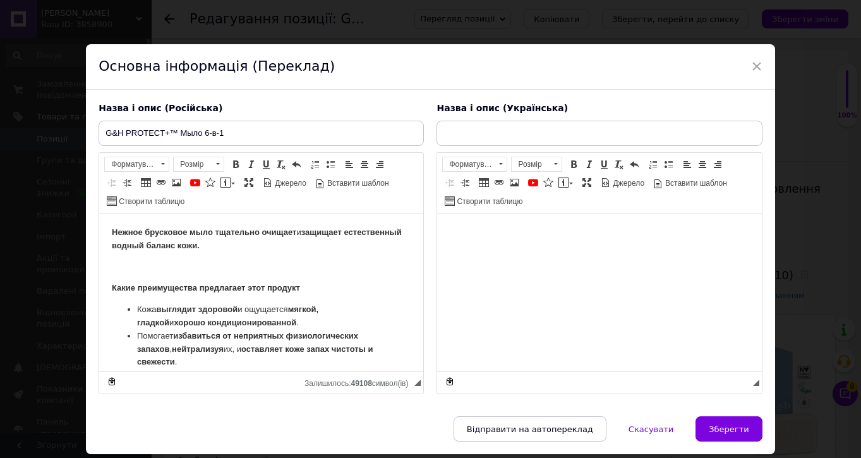
scroll to position [0, 0]
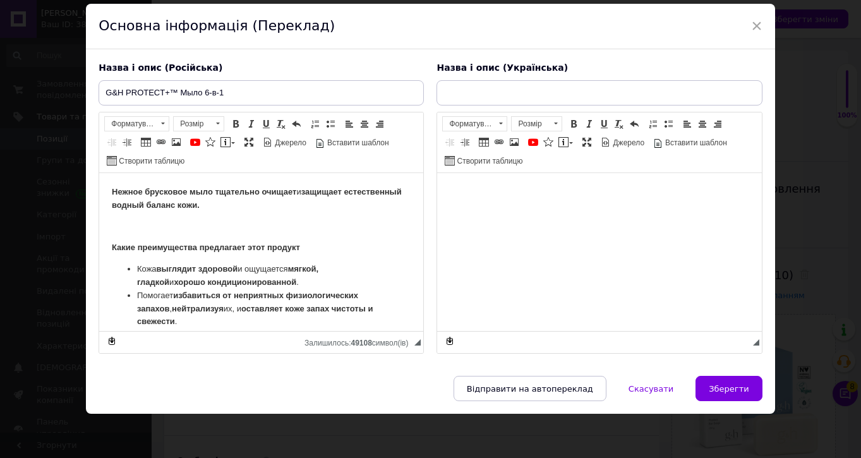
type input "G&H PROTECT+TM Мило 6-в-1"
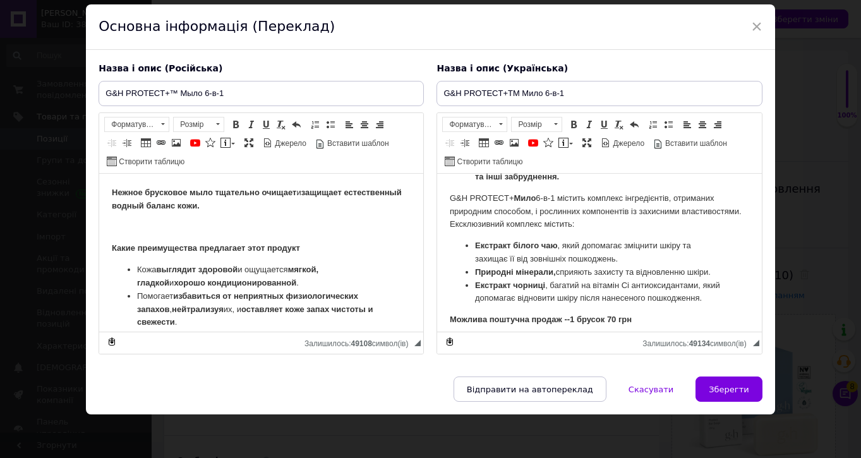
scroll to position [169, 0]
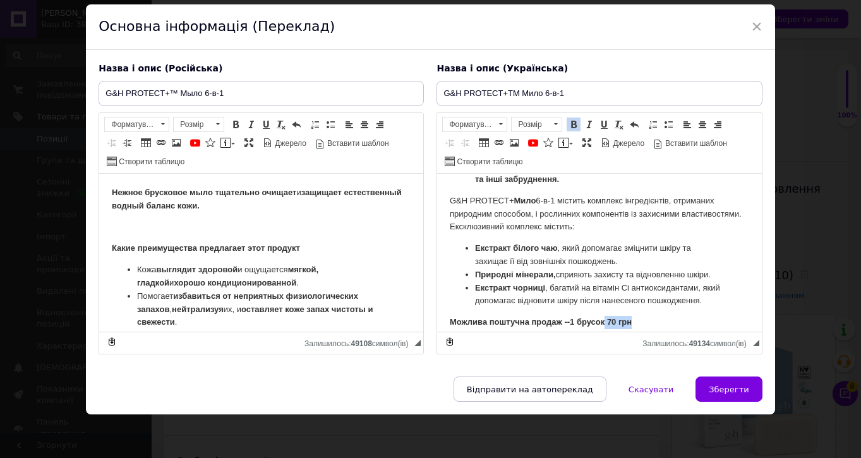
drag, startPoint x: 648, startPoint y: 313, endPoint x: 607, endPoint y: 312, distance: 40.4
click at [607, 316] on p "Можлива поштучна продаж --1 брусок 70 грн" at bounding box center [599, 322] width 299 height 13
click at [724, 385] on span "Зберегти" at bounding box center [729, 389] width 40 height 9
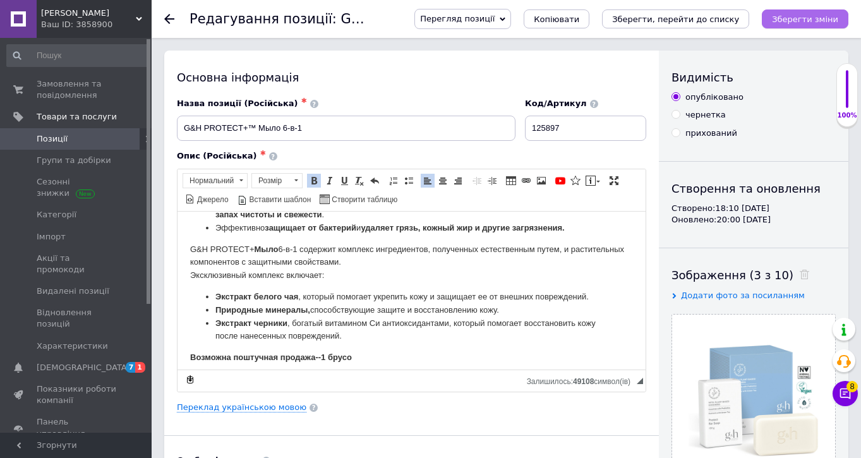
click at [784, 20] on icon "Зберегти зміни" at bounding box center [805, 19] width 66 height 9
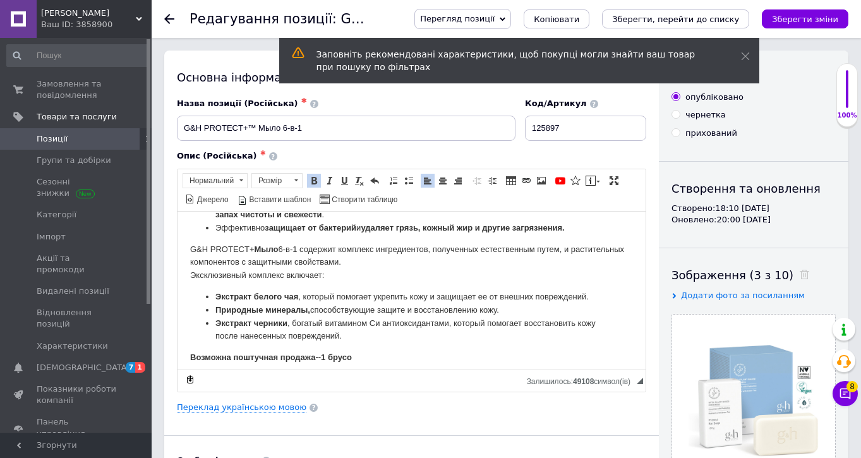
click at [169, 20] on icon at bounding box center [169, 19] width 10 height 10
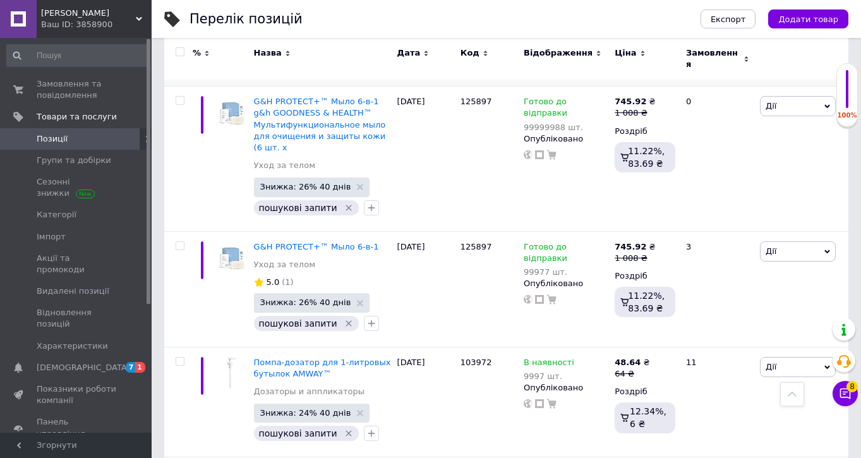
scroll to position [1943, 0]
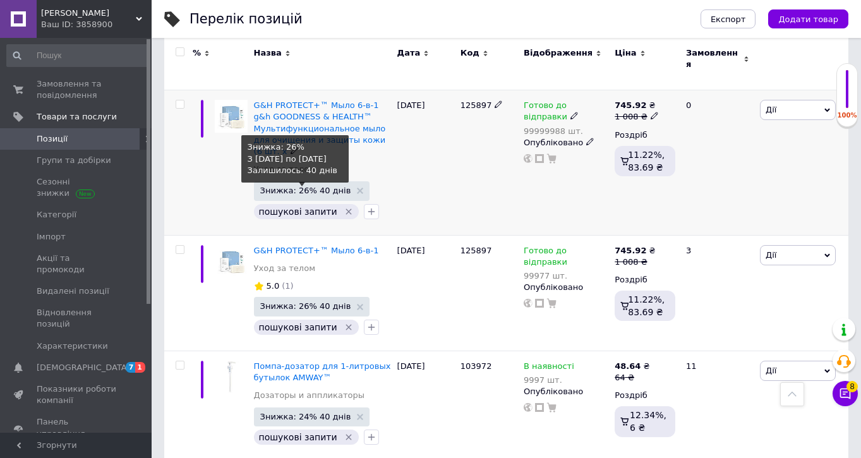
click at [296, 186] on span "Знижка: 26% 40 днів" at bounding box center [305, 190] width 91 height 8
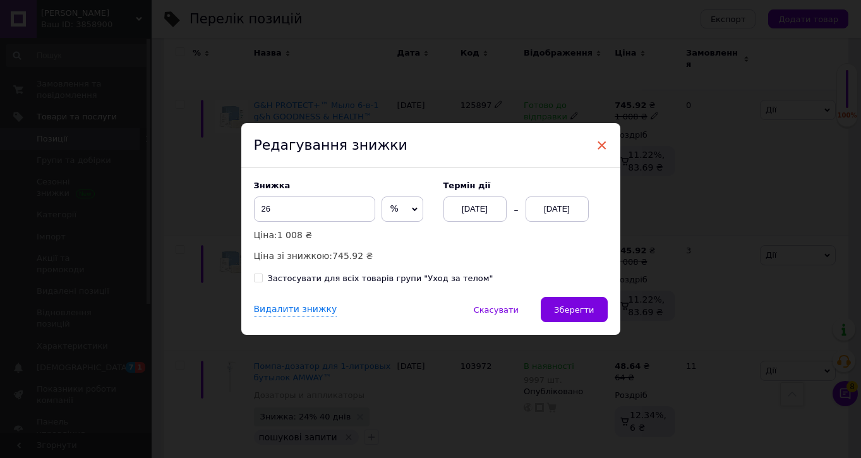
click at [597, 149] on span "×" at bounding box center [602, 145] width 11 height 21
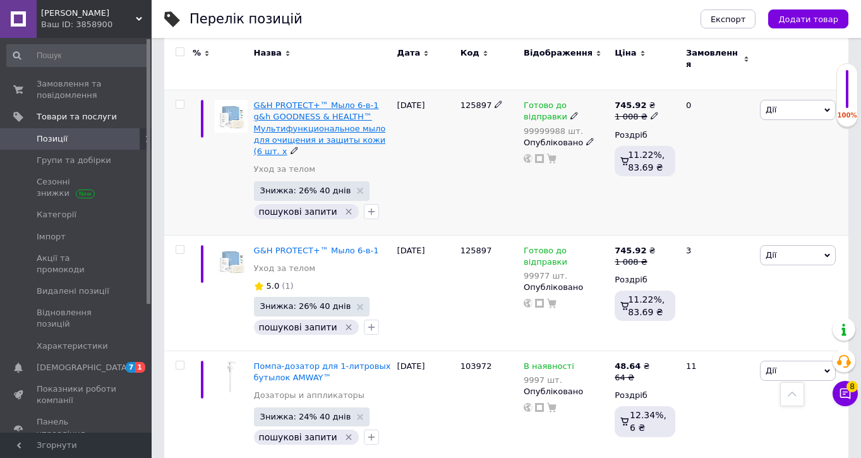
click at [274, 104] on span "G&H PROTECT+™ Мыло 6-в-1 g&h GOODNESS & HEALTH™ Мультифункциональное мыло для о…" at bounding box center [320, 128] width 132 height 56
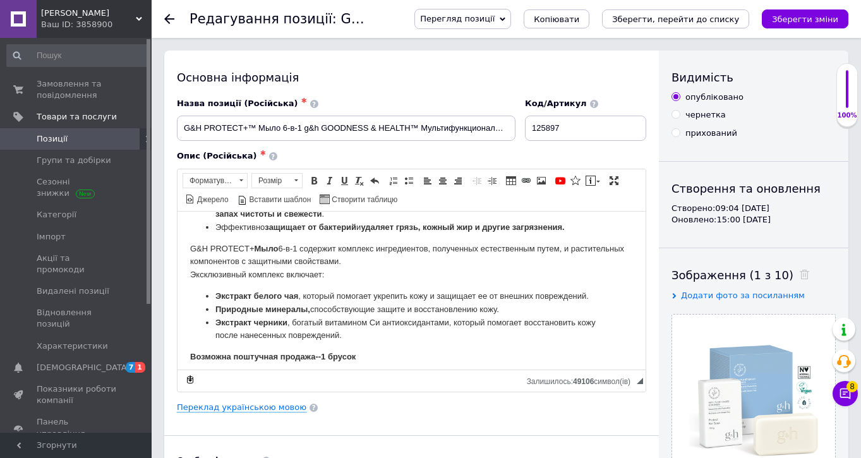
scroll to position [106, 0]
click at [169, 17] on icon at bounding box center [169, 19] width 10 height 10
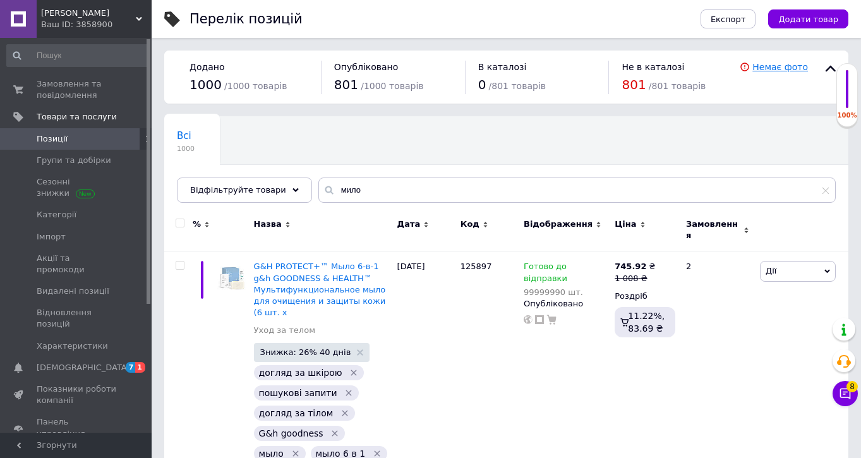
click at [784, 66] on link "Немає фото" at bounding box center [781, 67] width 56 height 10
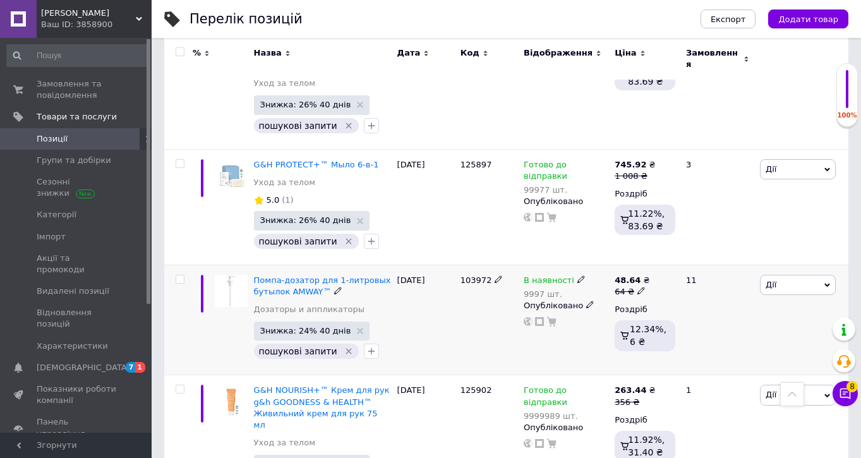
scroll to position [2028, 0]
click at [233, 159] on img at bounding box center [231, 175] width 33 height 33
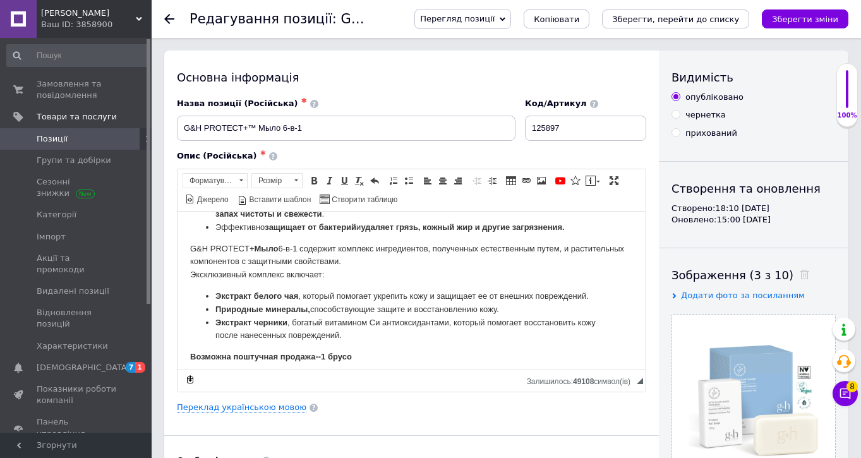
scroll to position [106, 0]
click at [169, 14] on div at bounding box center [176, 19] width 25 height 38
click at [169, 20] on use at bounding box center [169, 19] width 10 height 10
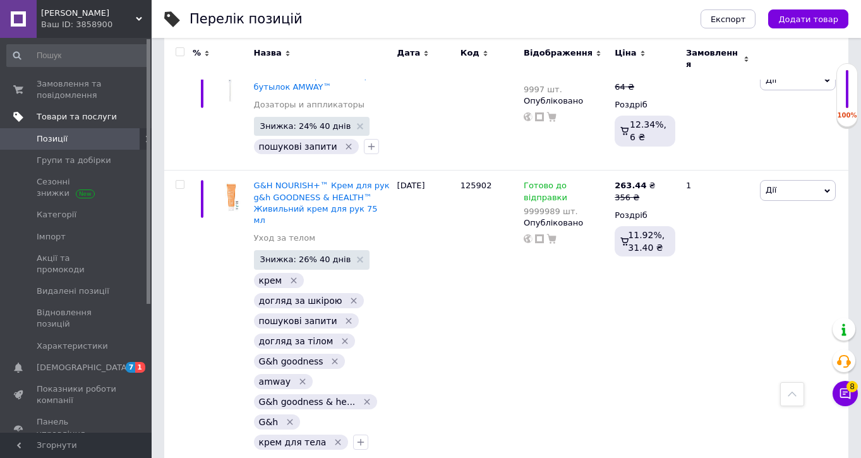
scroll to position [2233, 0]
click at [80, 76] on link "Замовлення та повідомлення 0 0" at bounding box center [77, 89] width 155 height 33
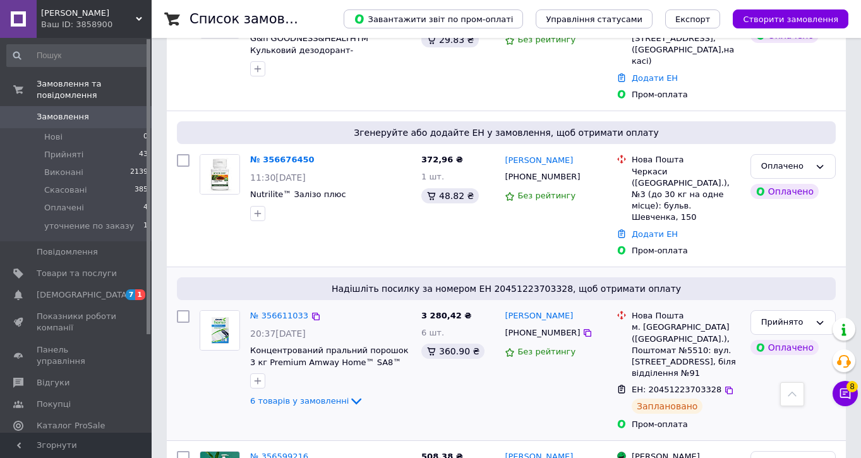
scroll to position [332, 0]
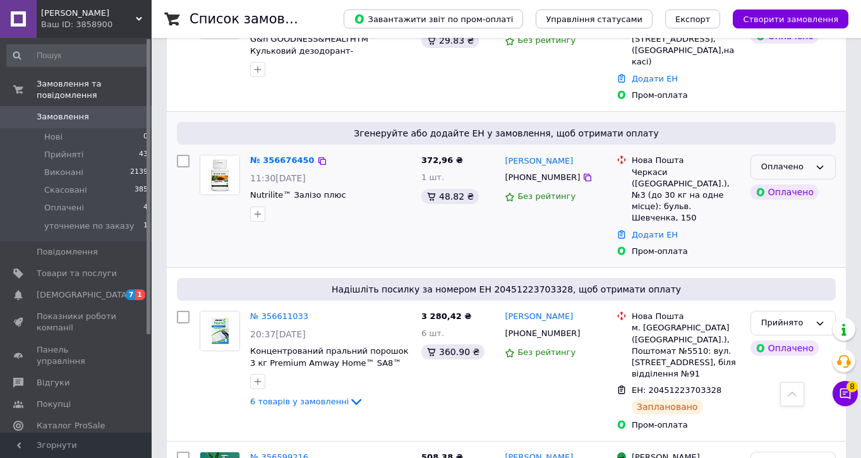
click at [821, 162] on icon at bounding box center [820, 167] width 10 height 10
click at [793, 182] on li "Прийнято" at bounding box center [793, 193] width 84 height 23
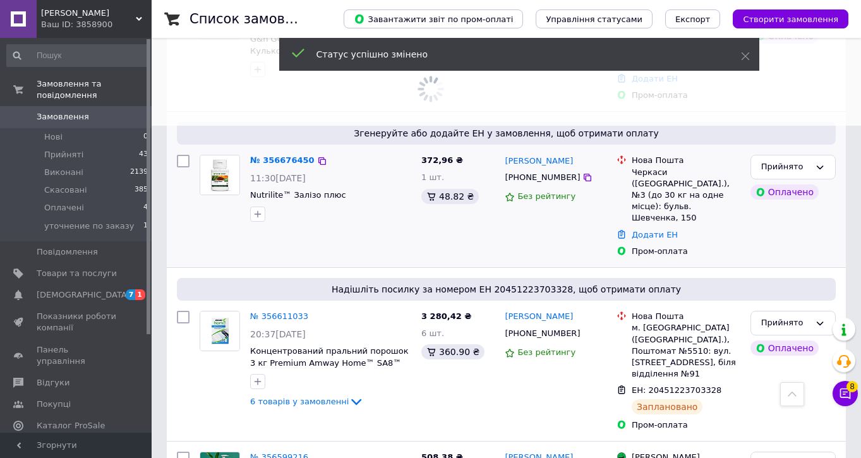
click at [231, 155] on img at bounding box center [219, 174] width 39 height 39
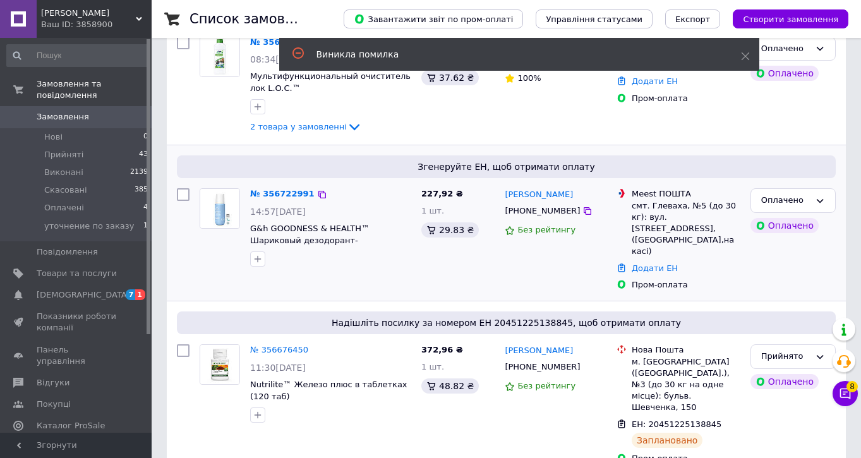
scroll to position [141, 0]
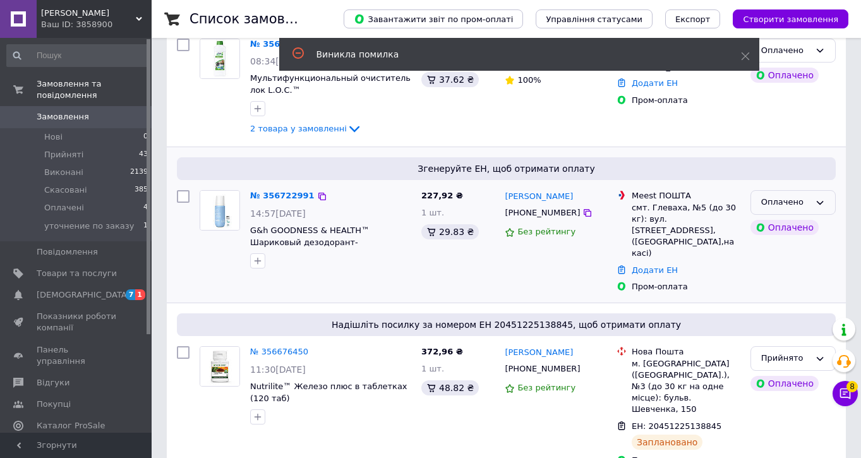
click at [804, 203] on div "Оплачено" at bounding box center [785, 202] width 49 height 13
click at [794, 229] on li "Прийнято" at bounding box center [793, 228] width 84 height 23
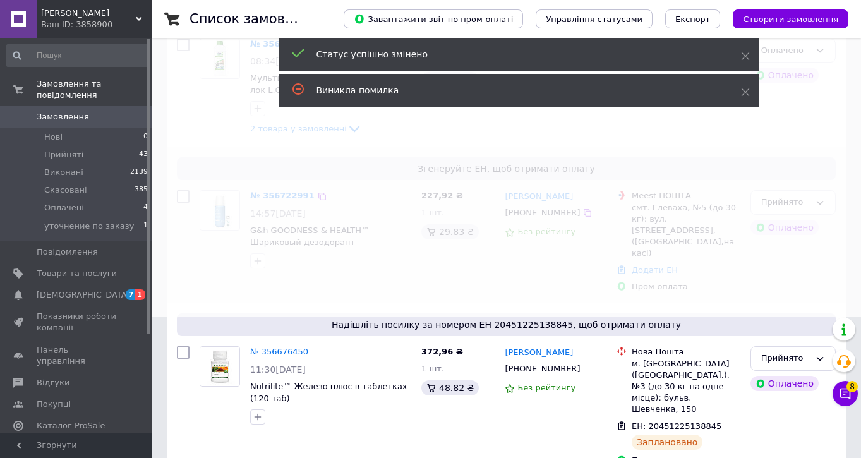
click at [260, 200] on span at bounding box center [430, 88] width 861 height 458
click at [232, 198] on span at bounding box center [430, 88] width 861 height 458
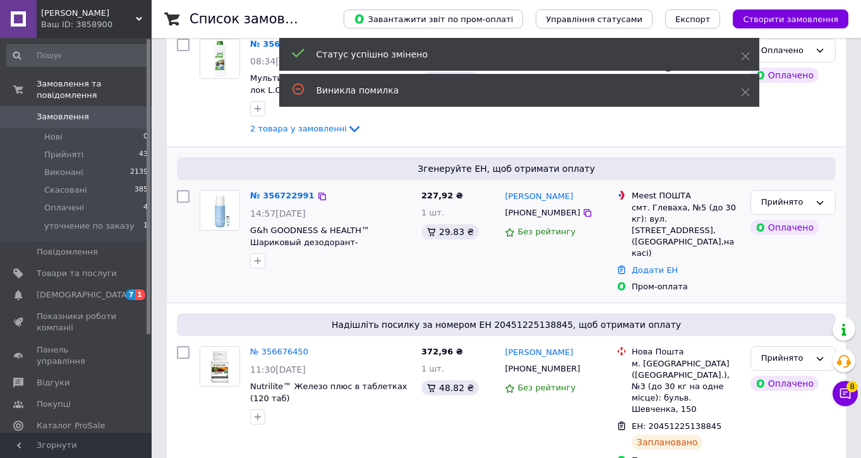
click at [221, 200] on img at bounding box center [219, 210] width 39 height 39
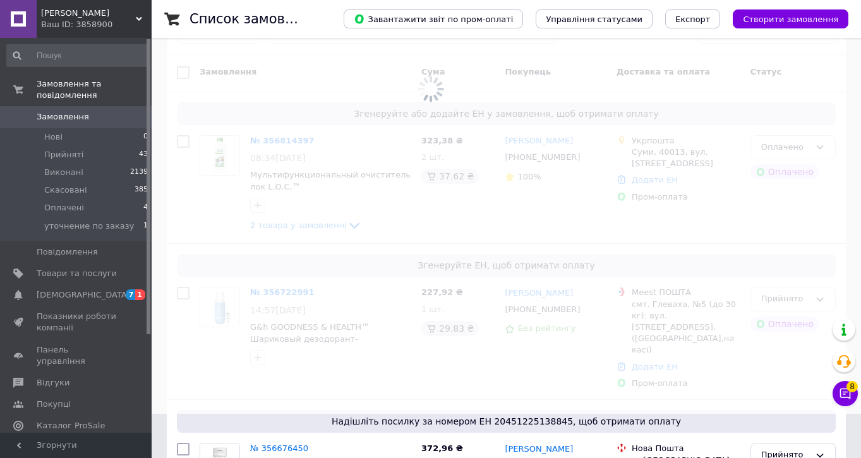
scroll to position [0, 0]
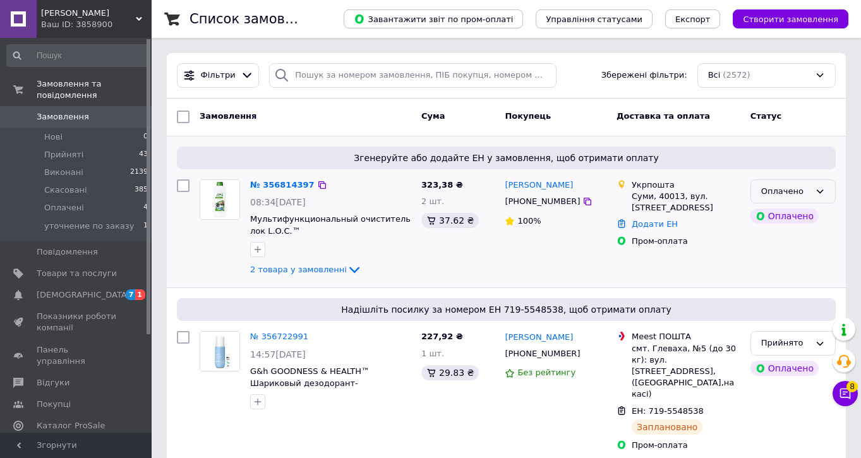
click at [816, 185] on div "Оплачено" at bounding box center [793, 191] width 85 height 25
click at [786, 217] on li "Прийнято" at bounding box center [793, 217] width 84 height 23
click at [223, 215] on img at bounding box center [219, 199] width 39 height 39
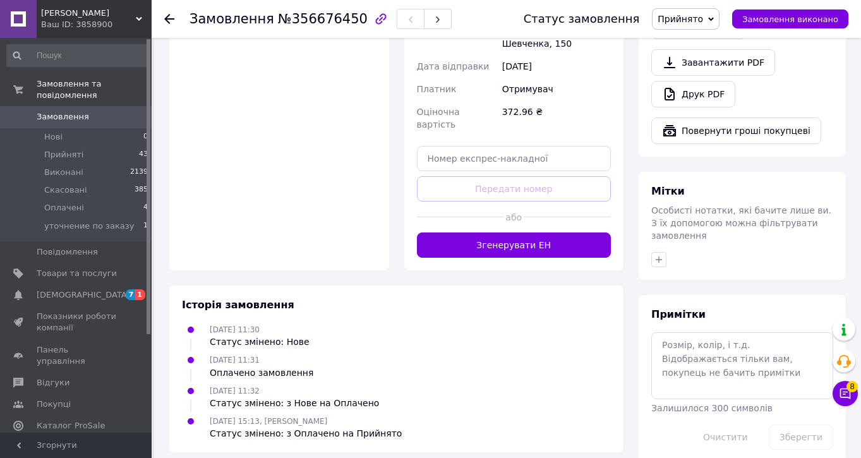
scroll to position [874, 0]
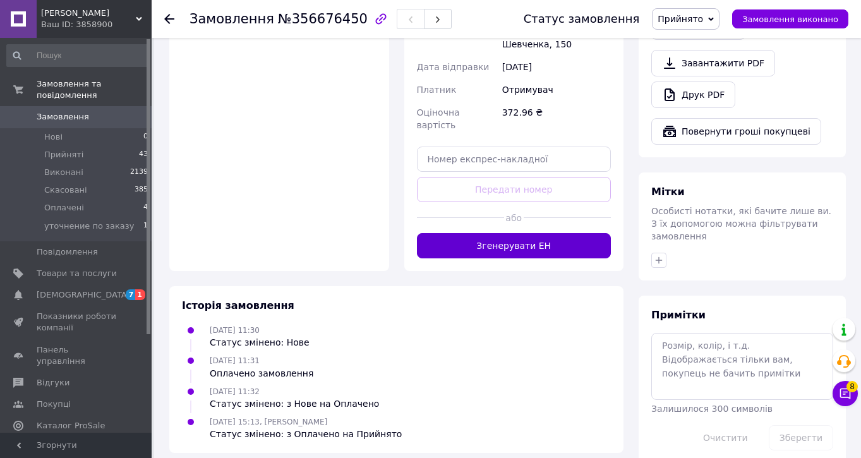
click at [496, 233] on button "Згенерувати ЕН" at bounding box center [514, 245] width 195 height 25
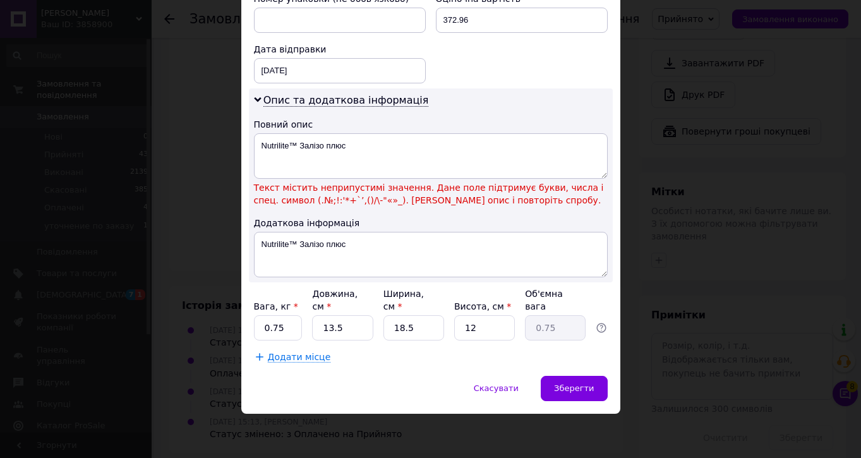
scroll to position [575, 0]
click at [297, 144] on textarea "Nutrilite™ Залізо плюс" at bounding box center [431, 156] width 354 height 45
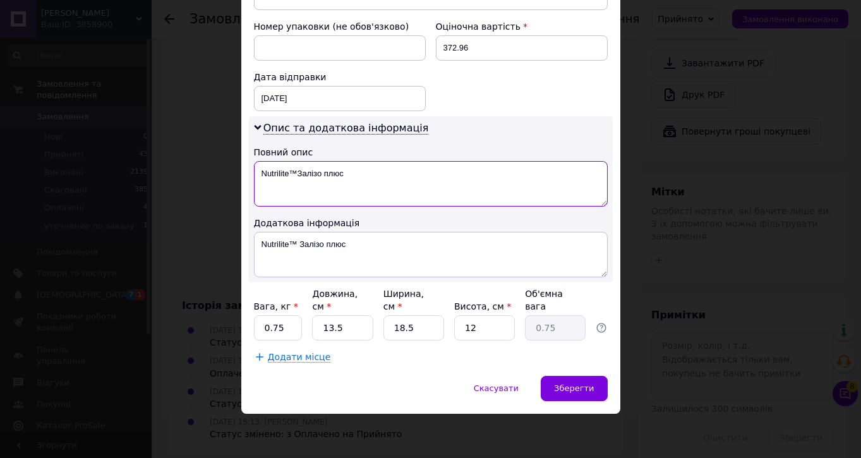
scroll to position [547, 0]
type textarea "NutriliteЗалізо плюс"
click at [583, 387] on span "Зберегти" at bounding box center [574, 388] width 40 height 9
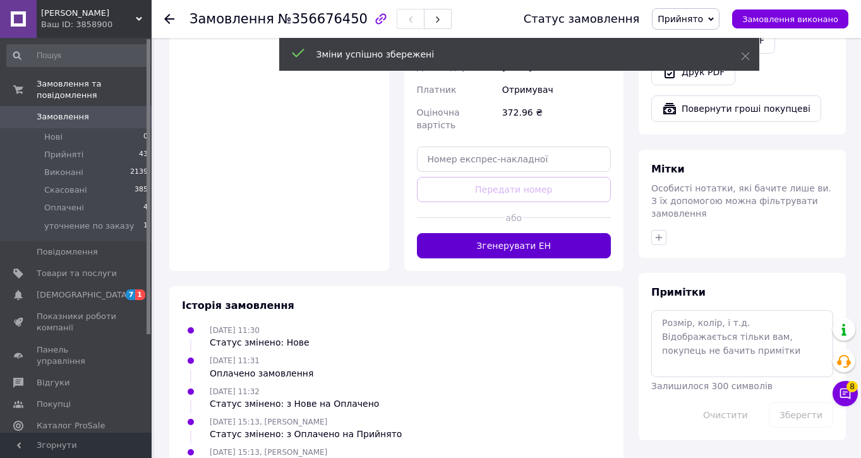
click at [493, 233] on button "Згенерувати ЕН" at bounding box center [514, 245] width 195 height 25
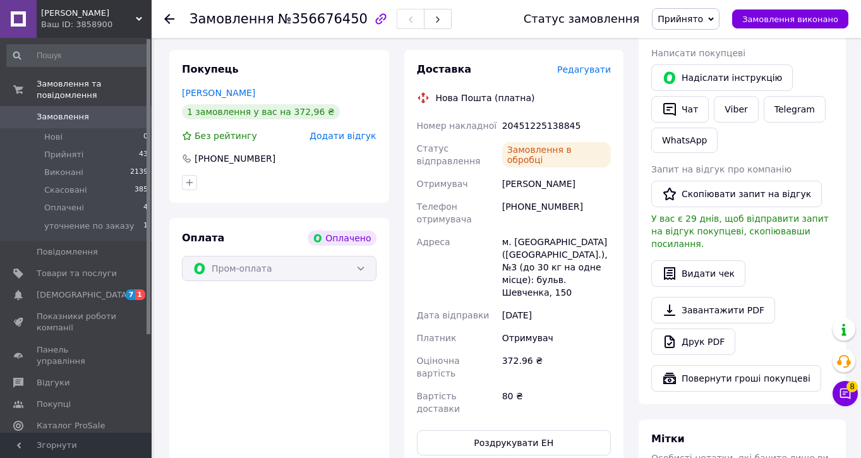
scroll to position [613, 0]
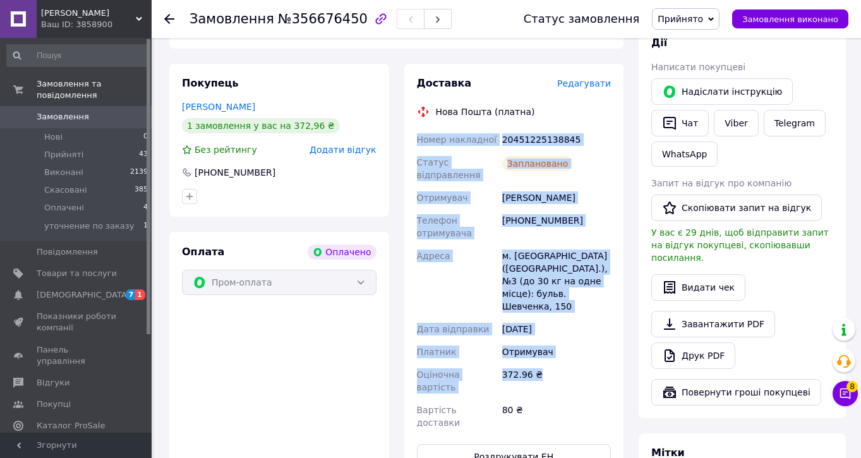
drag, startPoint x: 543, startPoint y: 352, endPoint x: 416, endPoint y: 131, distance: 254.5
click at [416, 131] on div "Номер накладної 20451225138845 Статус відправлення Заплановано Отримувач Копієв…" at bounding box center [515, 281] width 200 height 306
copy div "Номер накладної 20451225138845 Статус відправлення Заплановано Отримувач Копієв…"
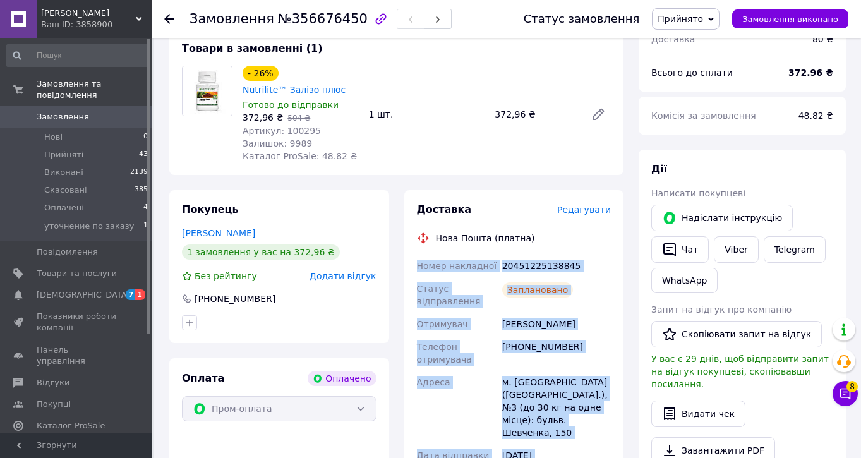
scroll to position [173, 0]
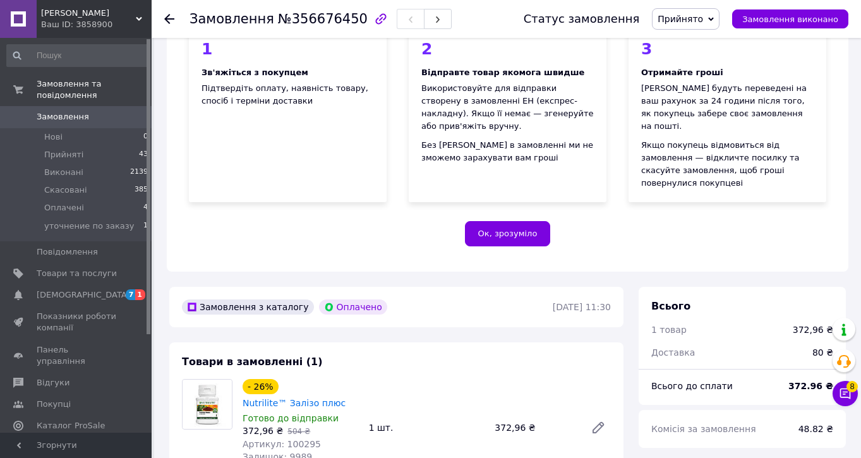
click at [170, 21] on icon at bounding box center [169, 19] width 10 height 10
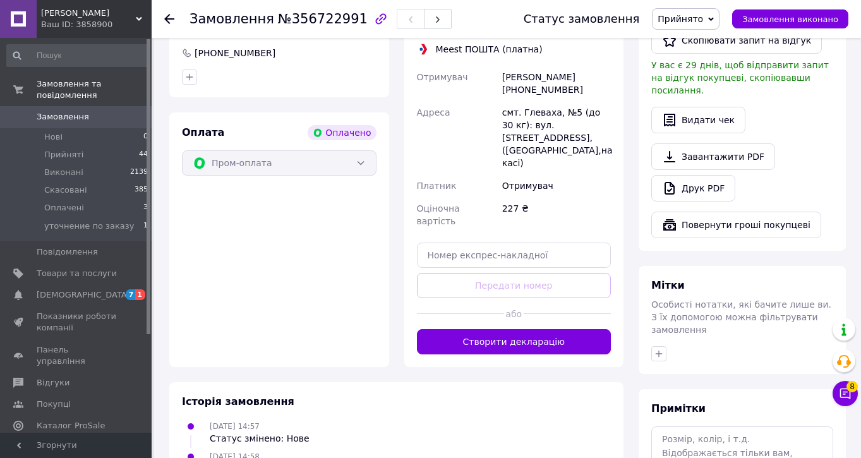
scroll to position [758, 0]
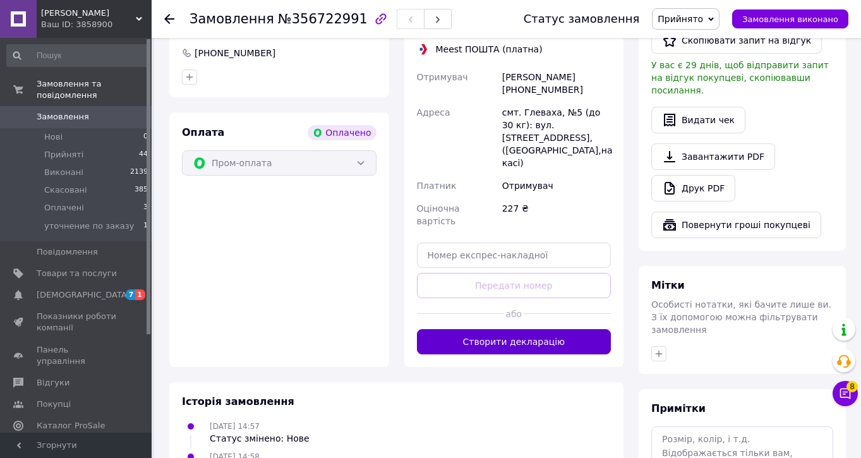
click at [495, 329] on button "Створити декларацію" at bounding box center [514, 341] width 195 height 25
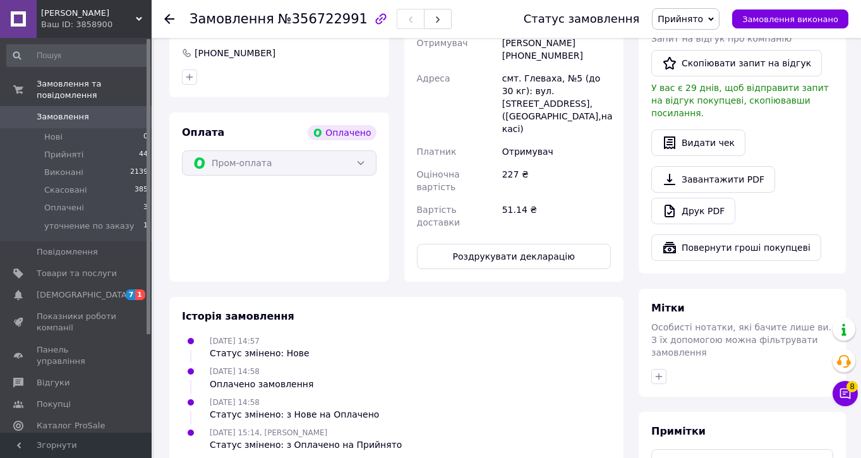
scroll to position [671, 0]
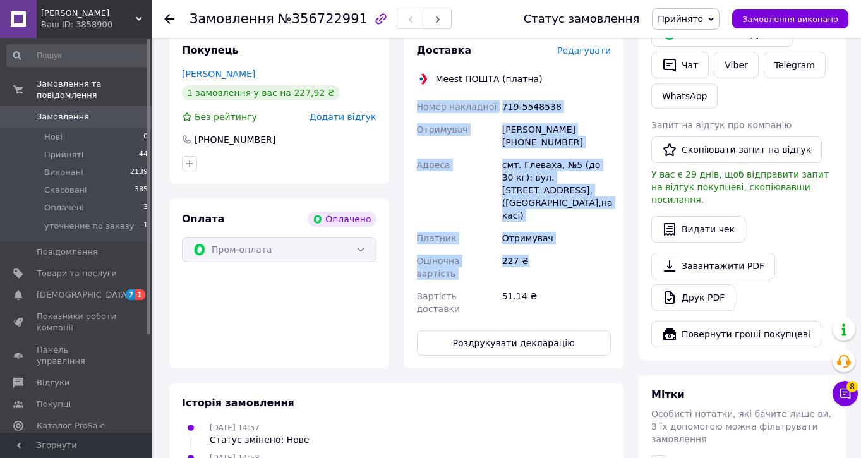
drag, startPoint x: 528, startPoint y: 227, endPoint x: 411, endPoint y: 95, distance: 176.8
click at [411, 97] on div "Доставка Редагувати Meest ПОШТА (платна) Номер накладної 719-5548538 Отримувач …" at bounding box center [514, 200] width 220 height 338
copy div "Номер накладної 719-5548538 Отримувач Тетяна Воропай +380665474344 Адреса смт. …"
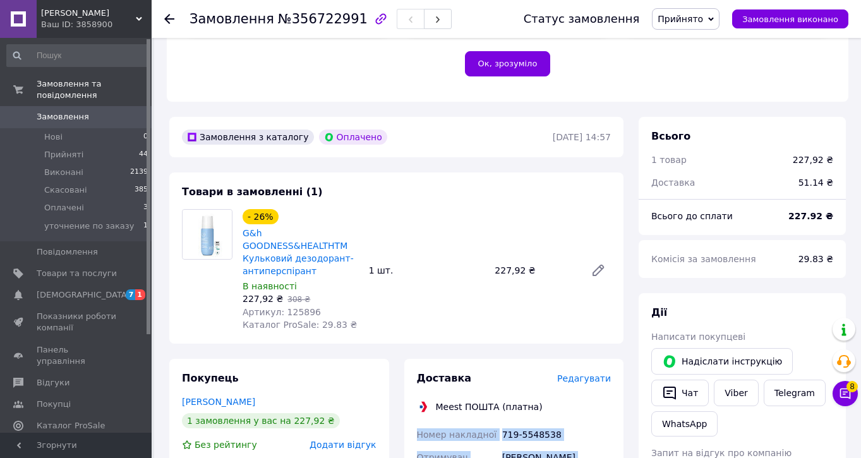
scroll to position [344, 0]
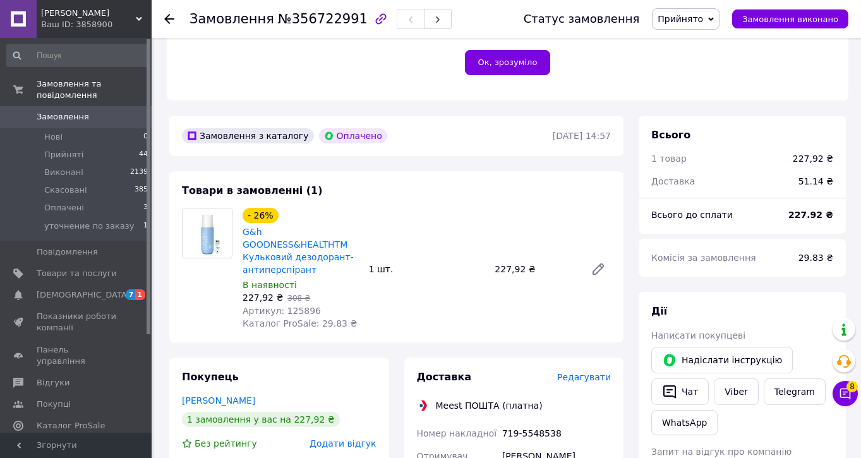
click at [168, 17] on icon at bounding box center [169, 19] width 10 height 10
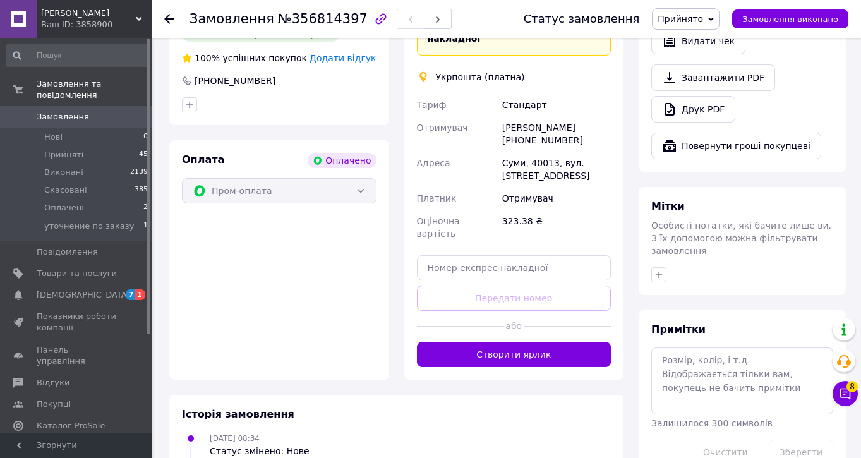
scroll to position [876, 0]
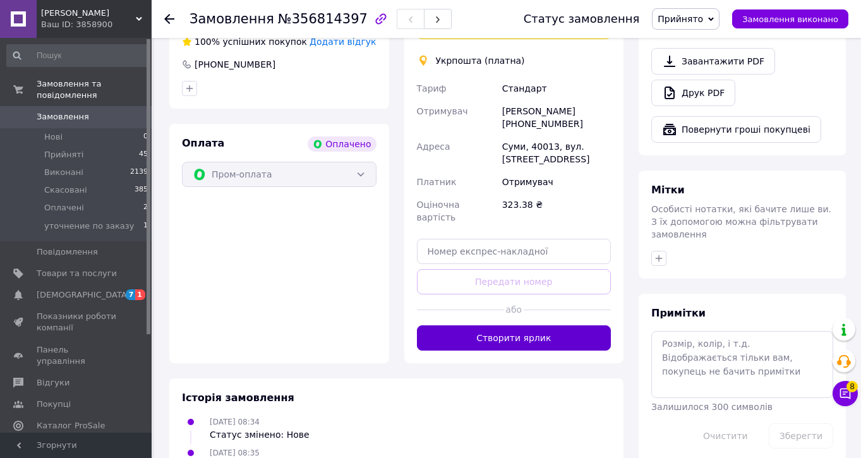
click at [472, 325] on button "Створити ярлик" at bounding box center [514, 337] width 195 height 25
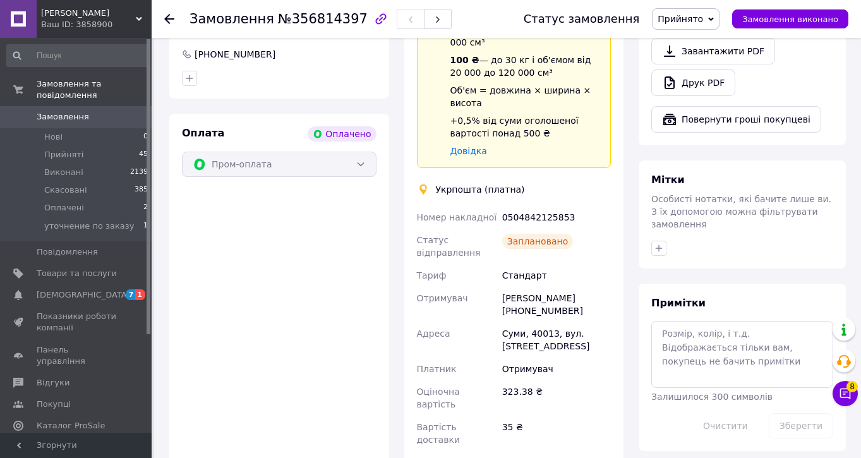
scroll to position [886, 0]
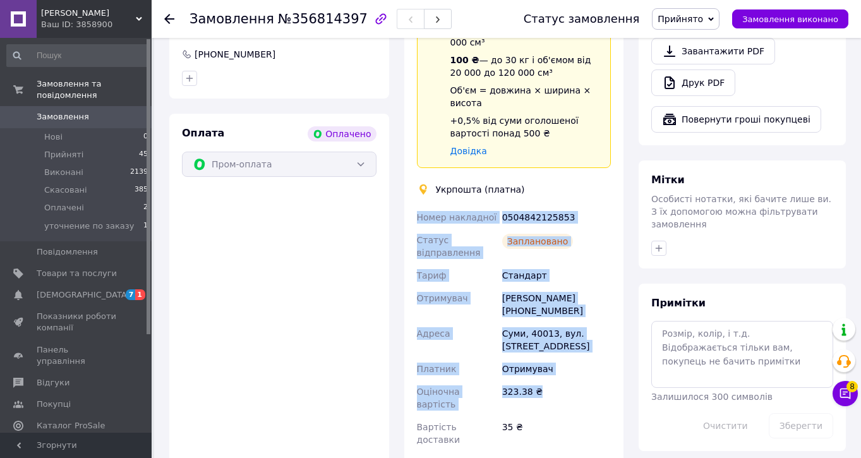
drag, startPoint x: 540, startPoint y: 369, endPoint x: 414, endPoint y: 189, distance: 220.0
click at [415, 206] on div "Номер накладної 0504842125853 Статус відправлення Заплановано Тариф Стандарт От…" at bounding box center [515, 328] width 200 height 245
copy div "Номер накладної 0504842125853 Статус відправлення Заплановано Тариф Стандарт От…"
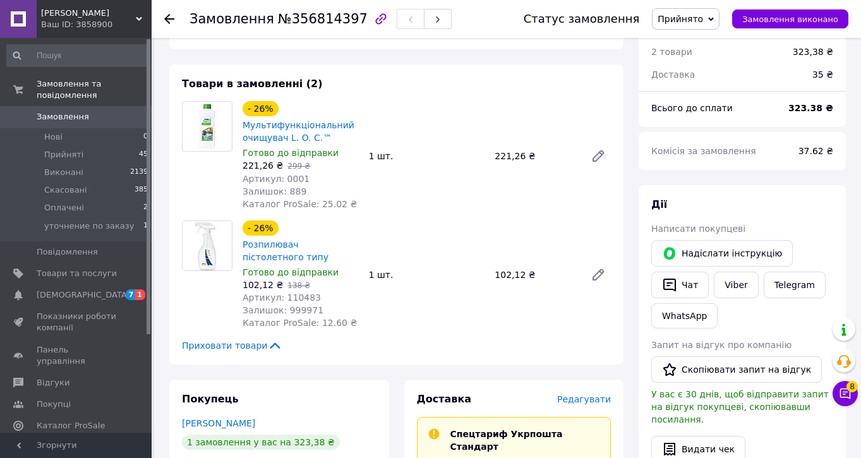
scroll to position [241, 0]
